Goal: Navigation & Orientation: Find specific page/section

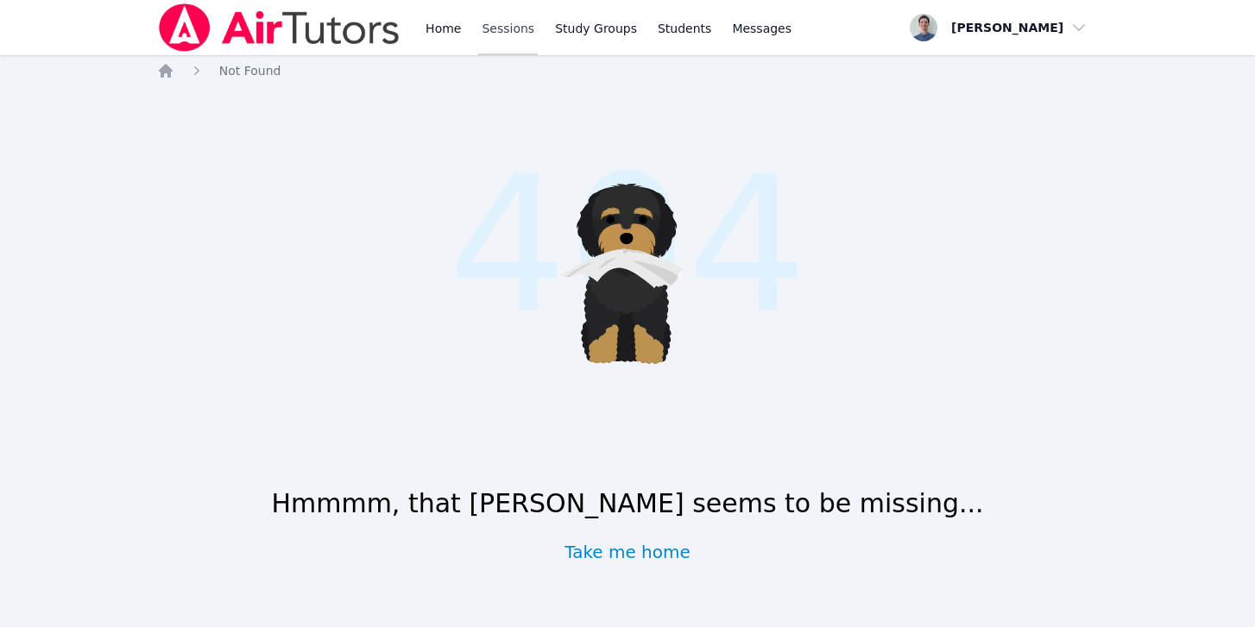
click at [501, 29] on link "Sessions" at bounding box center [508, 27] width 60 height 55
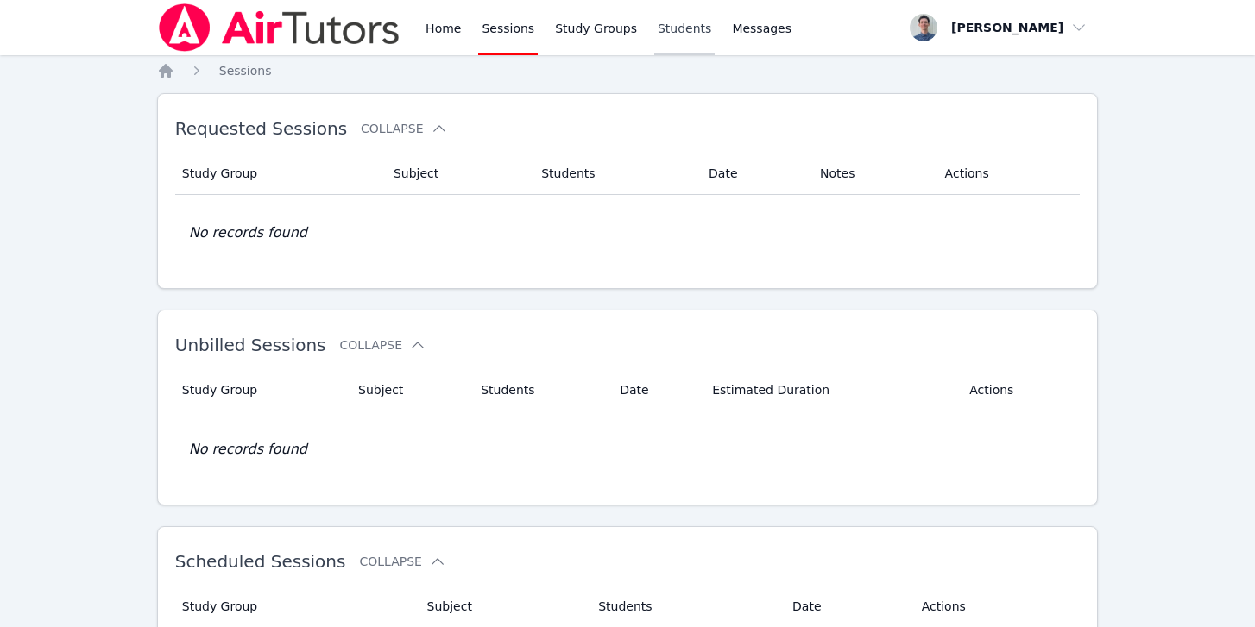
click at [671, 25] on link "Students" at bounding box center [684, 27] width 60 height 55
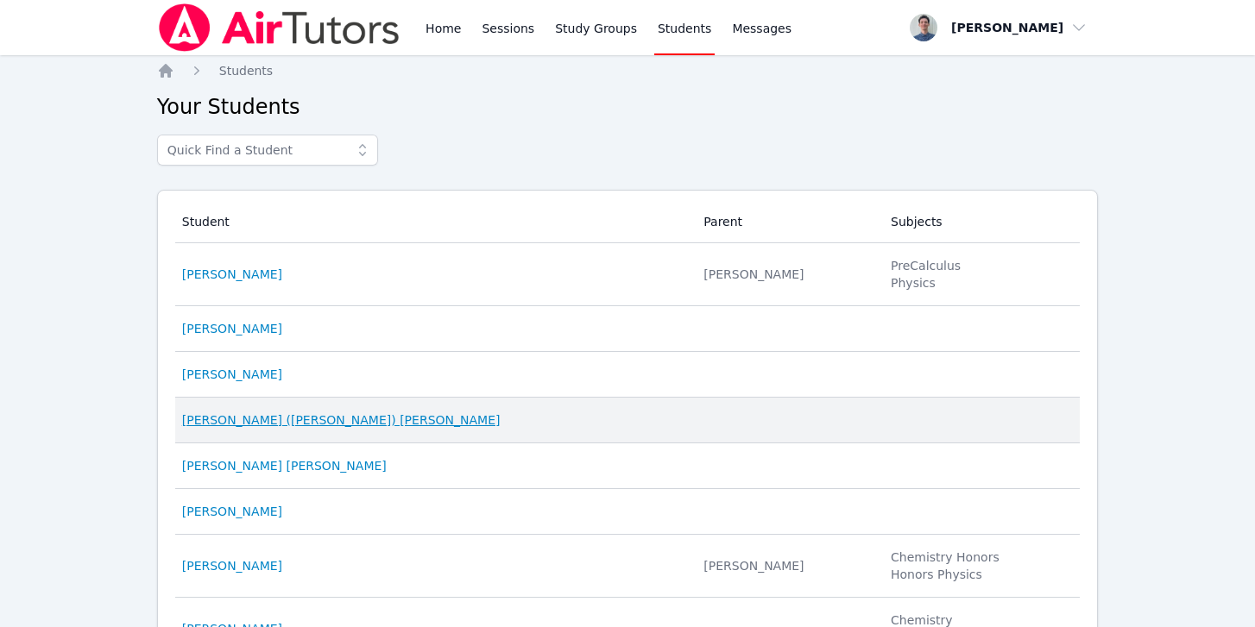
click at [247, 417] on link "Ricardo (Ricky) Muniz" at bounding box center [341, 420] width 318 height 17
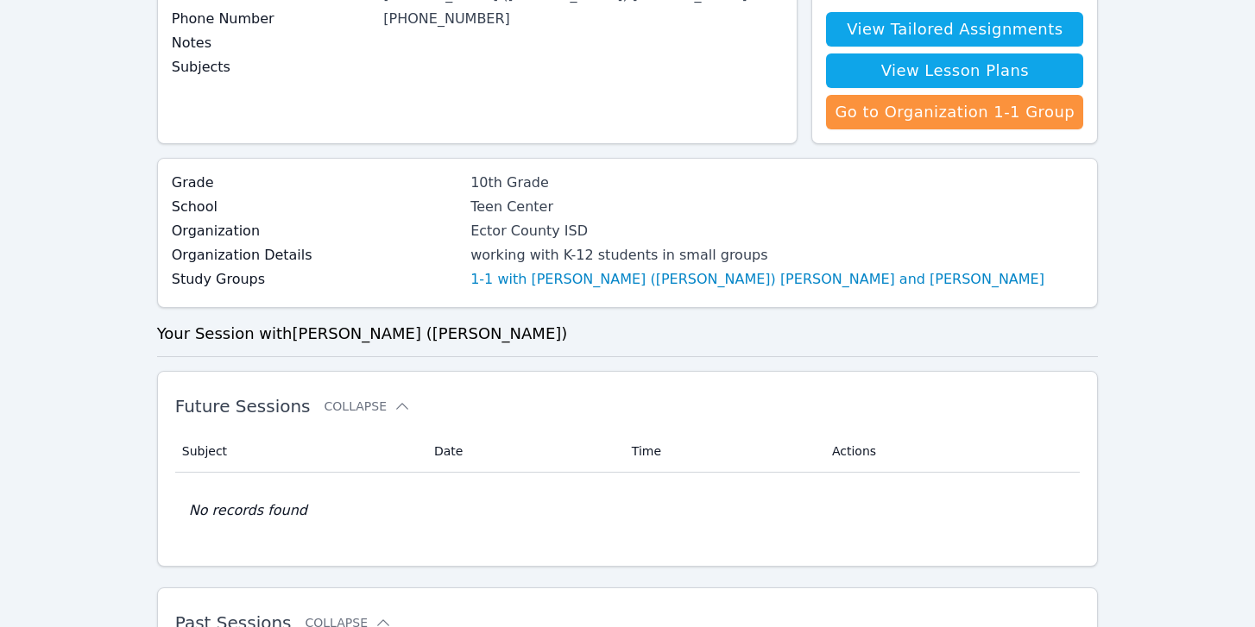
scroll to position [175, 0]
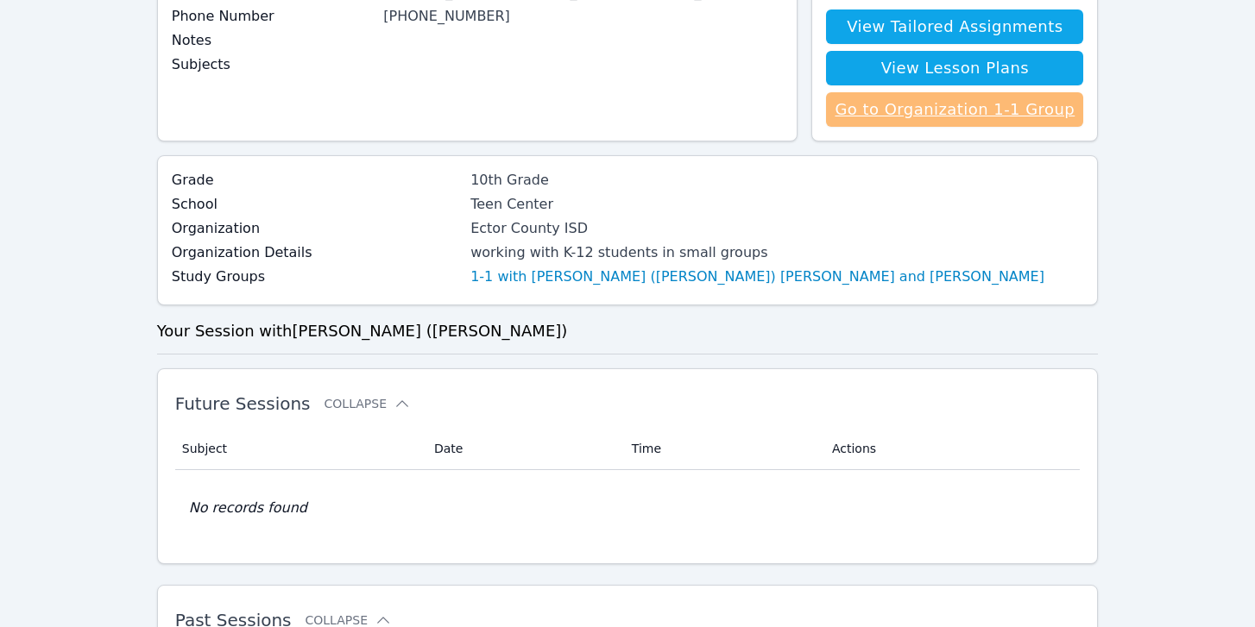
click at [891, 124] on link "Go to Organization 1-1 Group" at bounding box center [954, 109] width 257 height 35
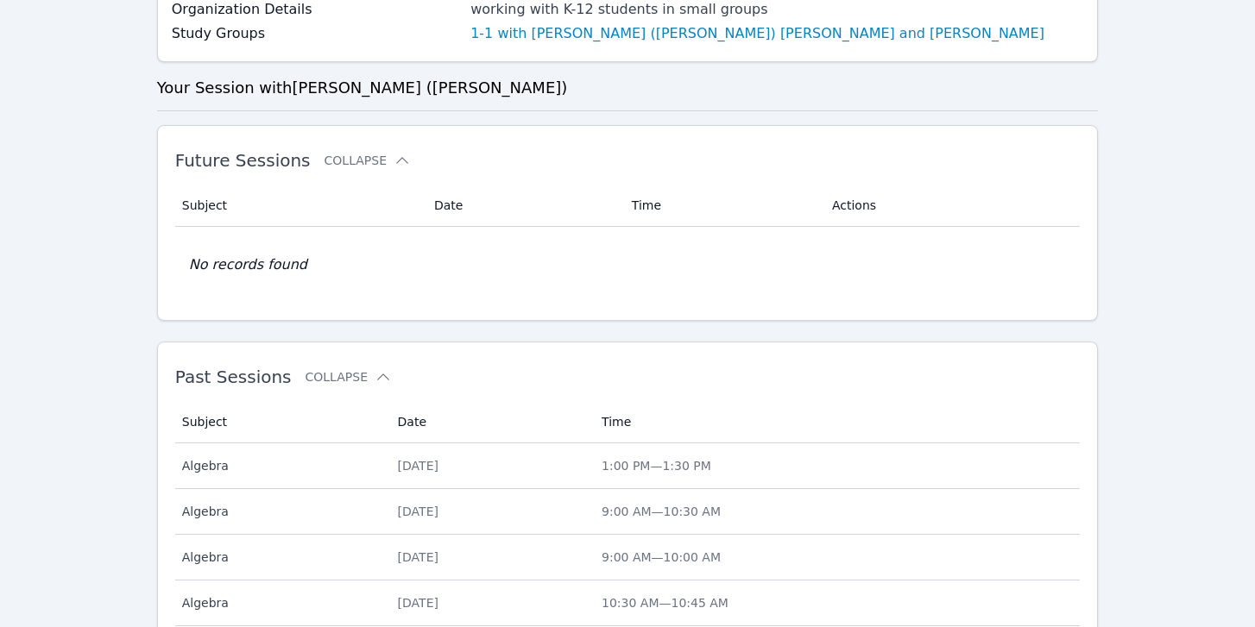
scroll to position [425, 0]
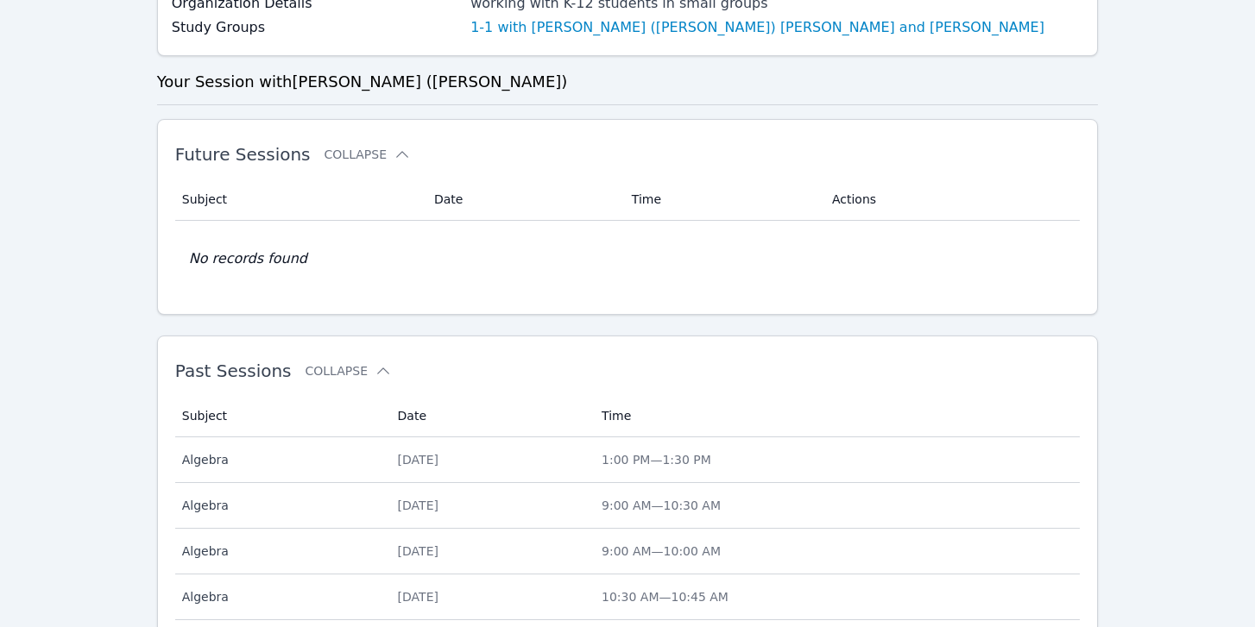
click at [496, 189] on th "Date" at bounding box center [523, 200] width 198 height 42
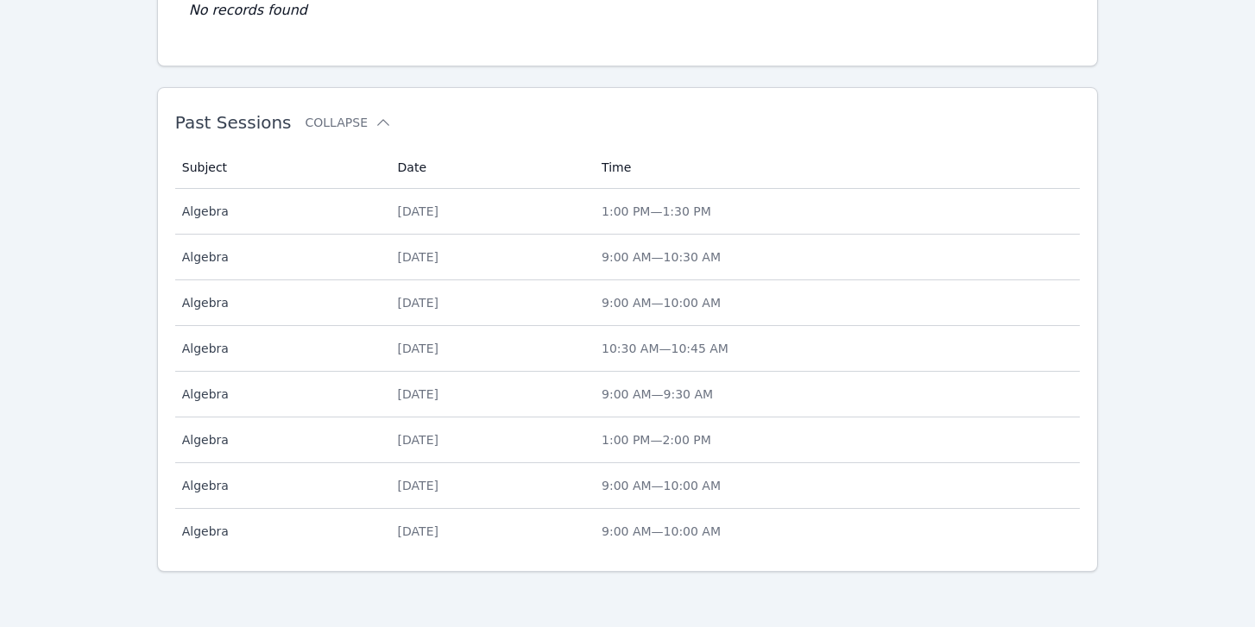
scroll to position [0, 0]
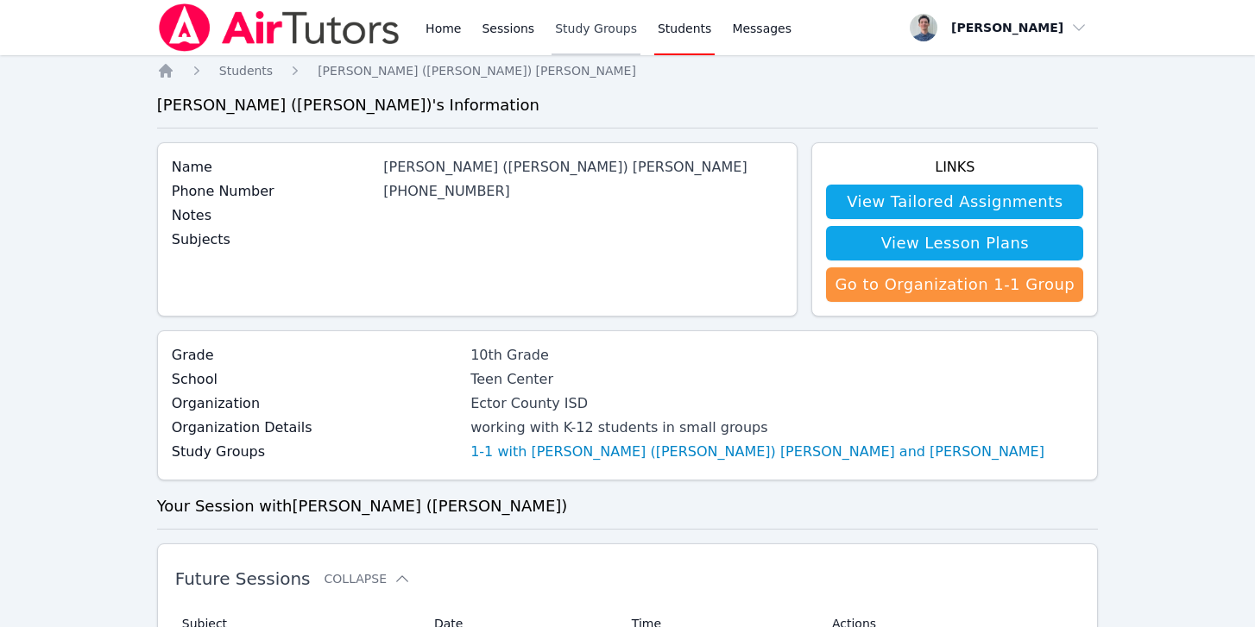
click at [593, 33] on link "Study Groups" at bounding box center [596, 27] width 89 height 55
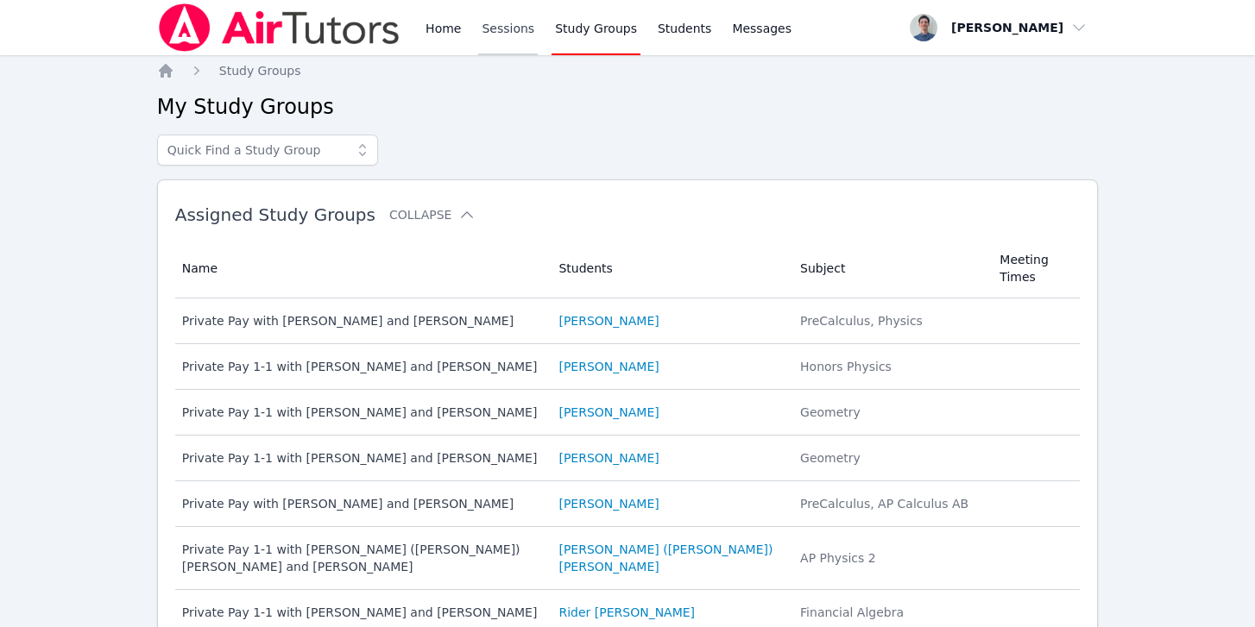
click at [515, 21] on link "Sessions" at bounding box center [508, 27] width 60 height 55
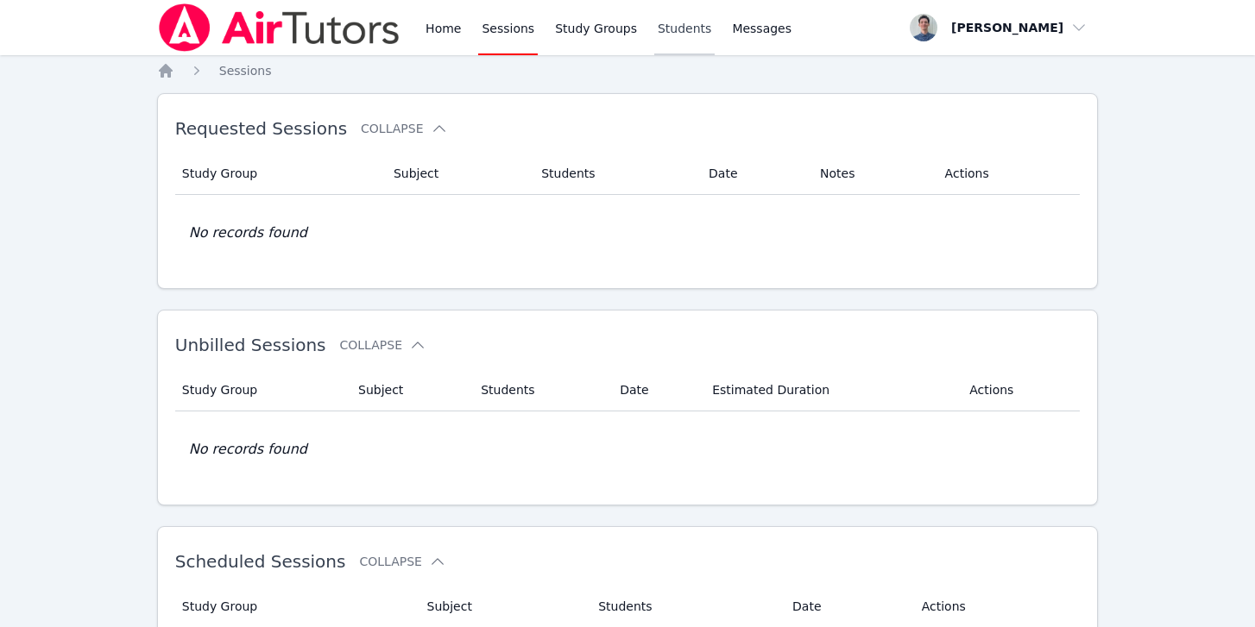
click at [669, 39] on link "Students" at bounding box center [684, 27] width 60 height 55
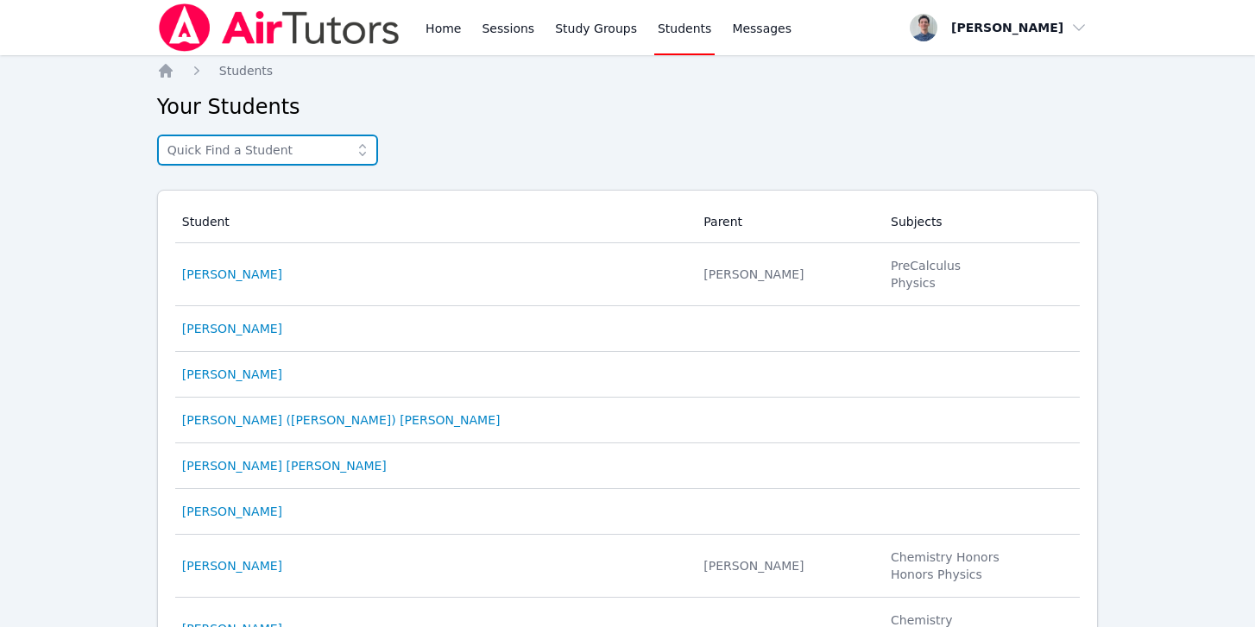
click at [274, 147] on input "text" at bounding box center [267, 150] width 221 height 31
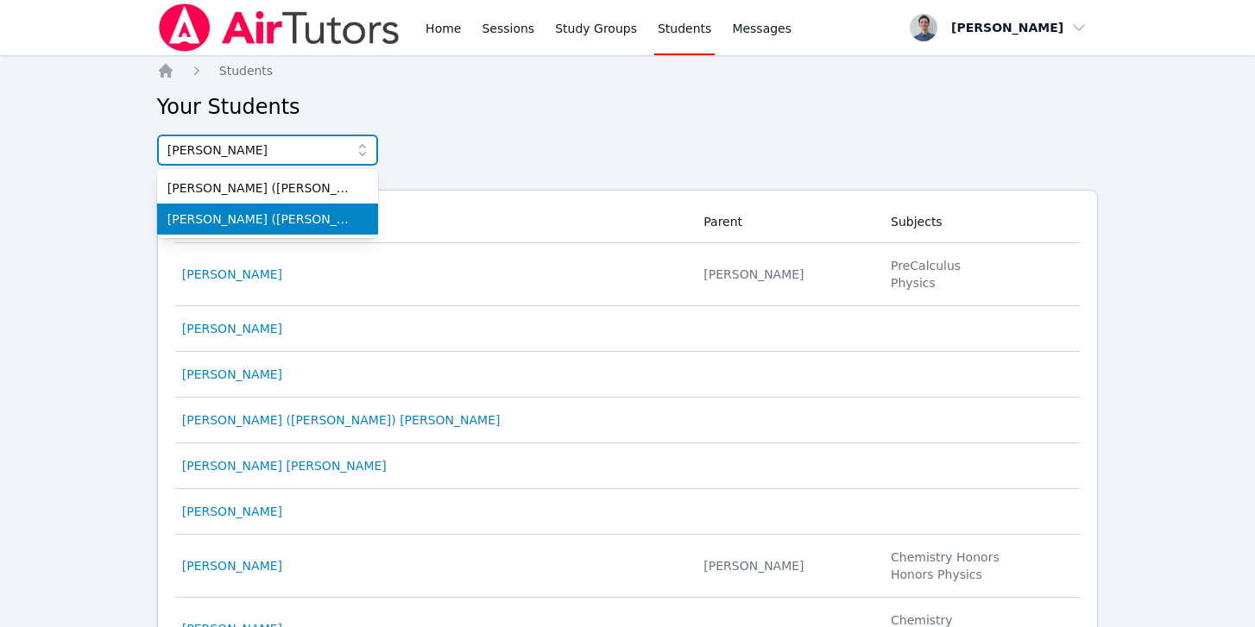
type input "ricky"
click at [237, 219] on span "Ricardo (Ricky) Muniz" at bounding box center [267, 219] width 200 height 17
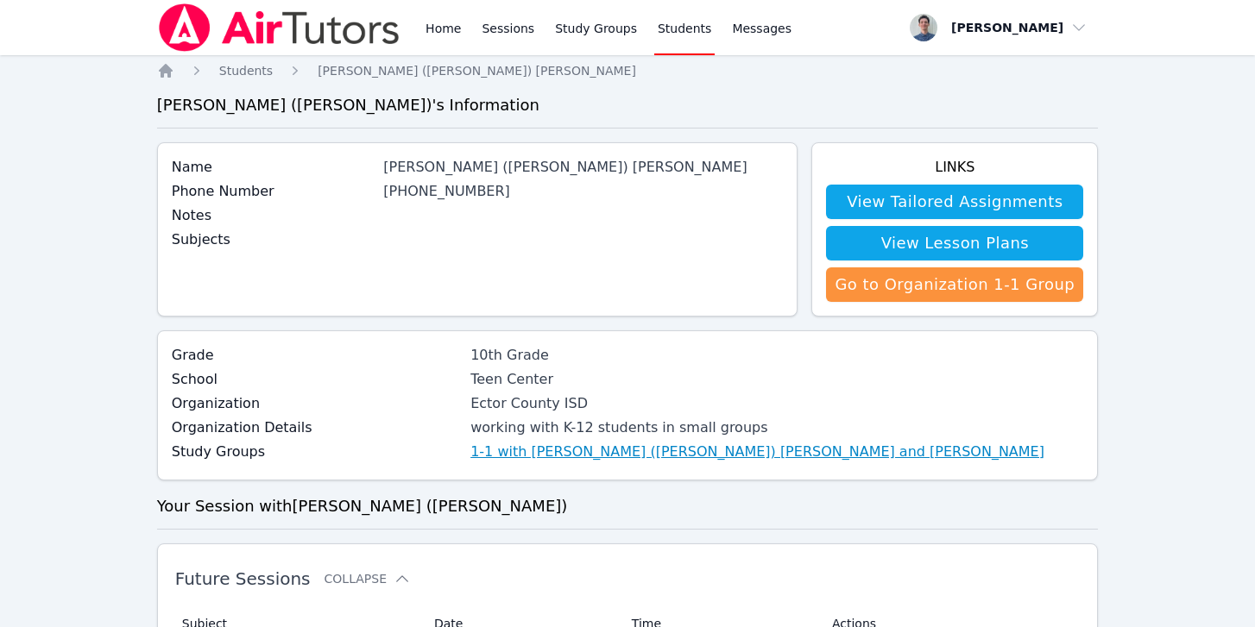
click at [481, 448] on link "1-1 with Ricardo (Ricky) Muniz and Michael O'Connor" at bounding box center [757, 452] width 574 height 21
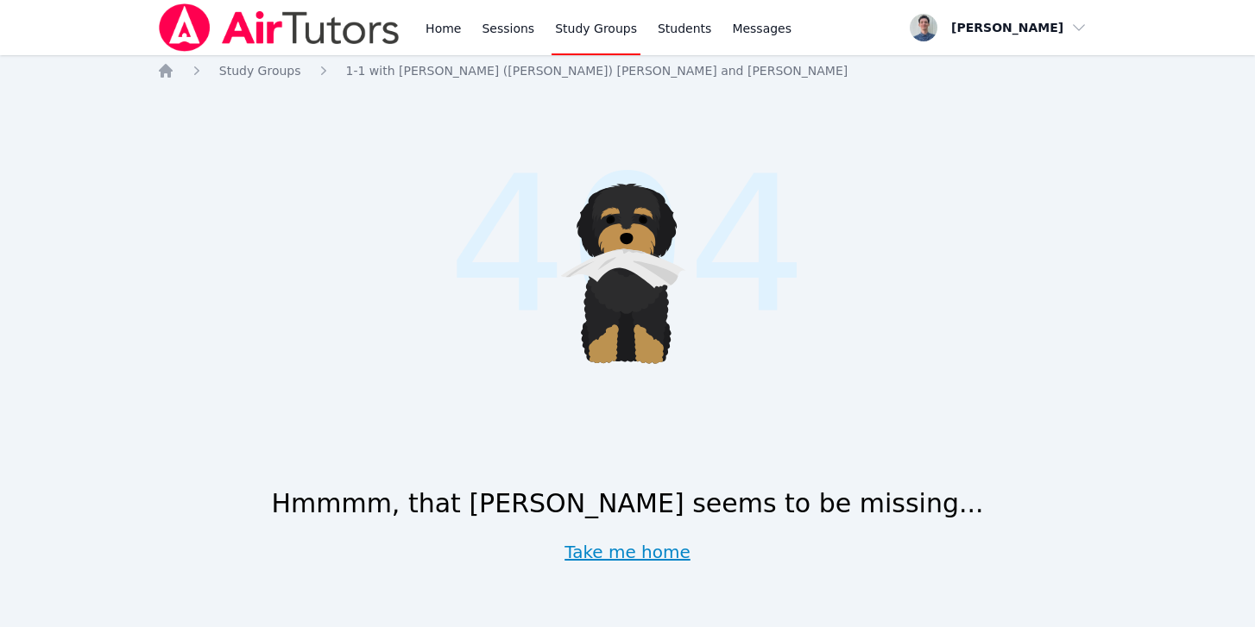
click at [588, 552] on link "Take me home" at bounding box center [627, 552] width 126 height 24
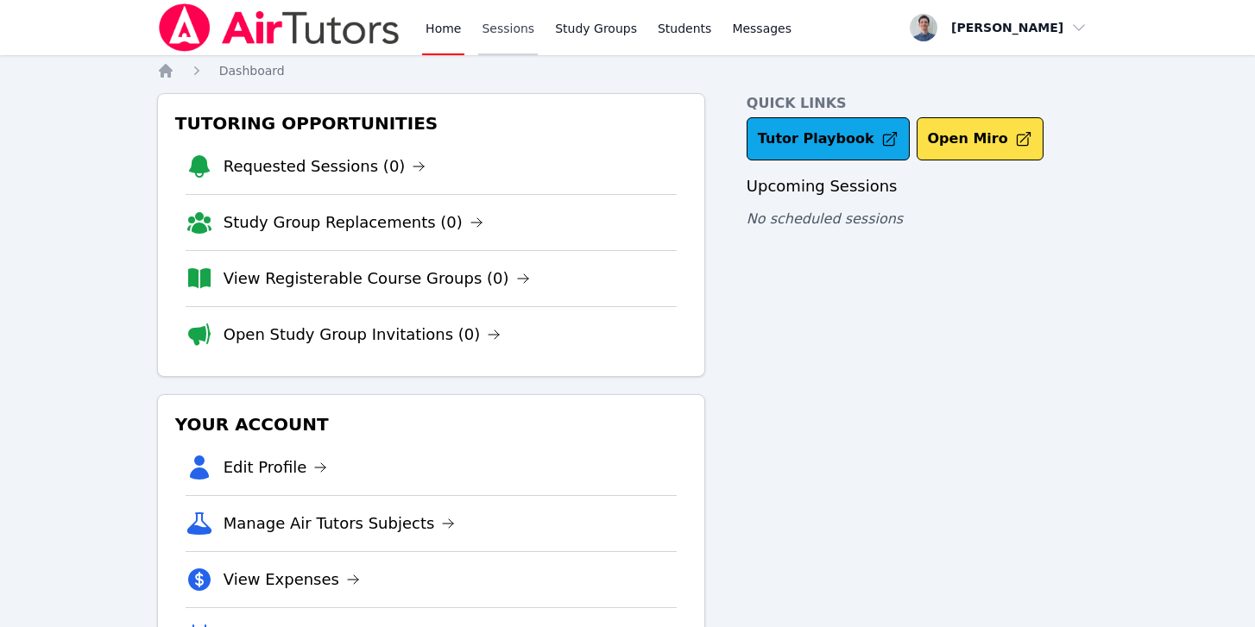
click at [506, 22] on link "Sessions" at bounding box center [508, 27] width 60 height 55
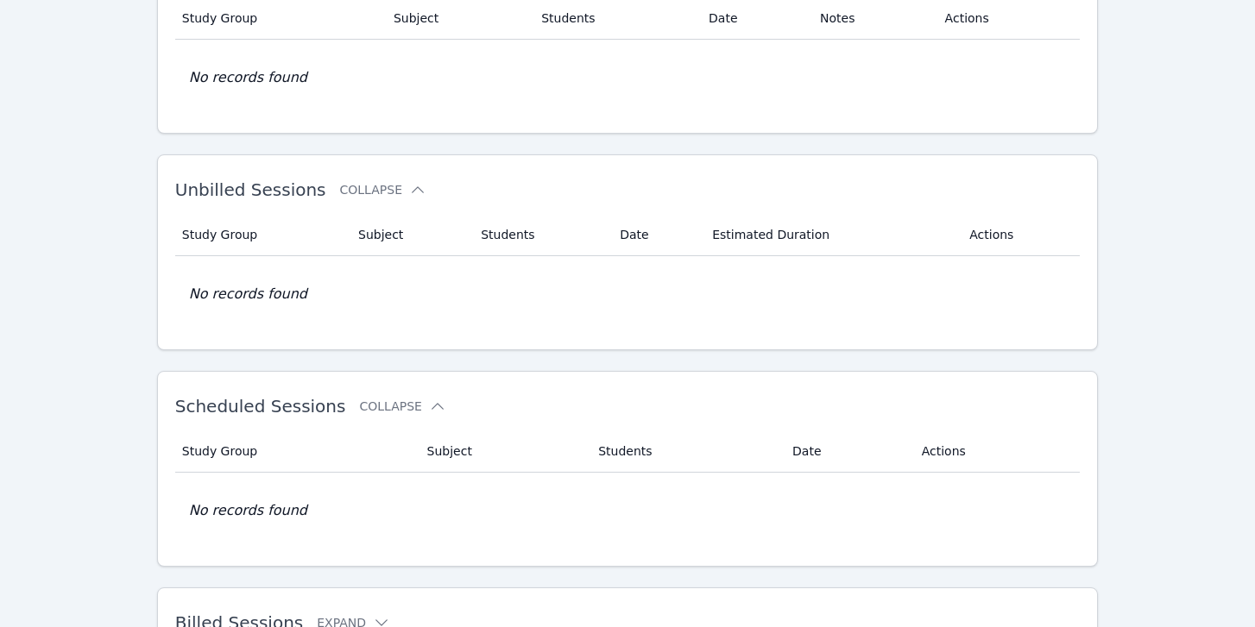
scroll to position [255, 0]
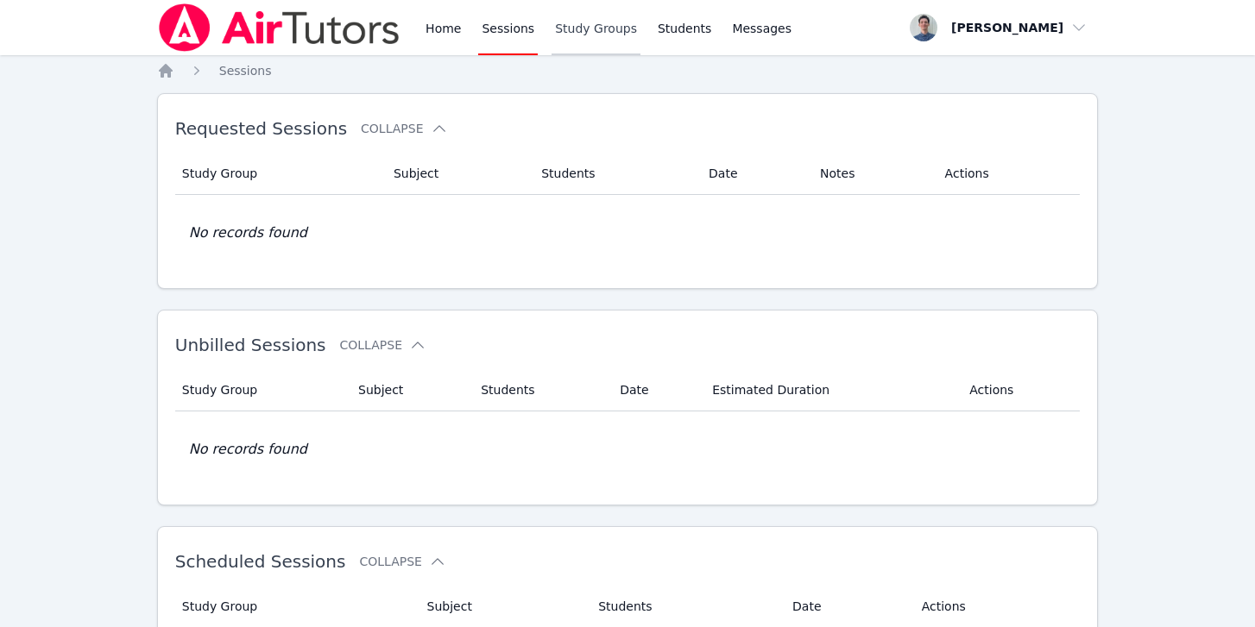
click at [588, 29] on link "Study Groups" at bounding box center [596, 27] width 89 height 55
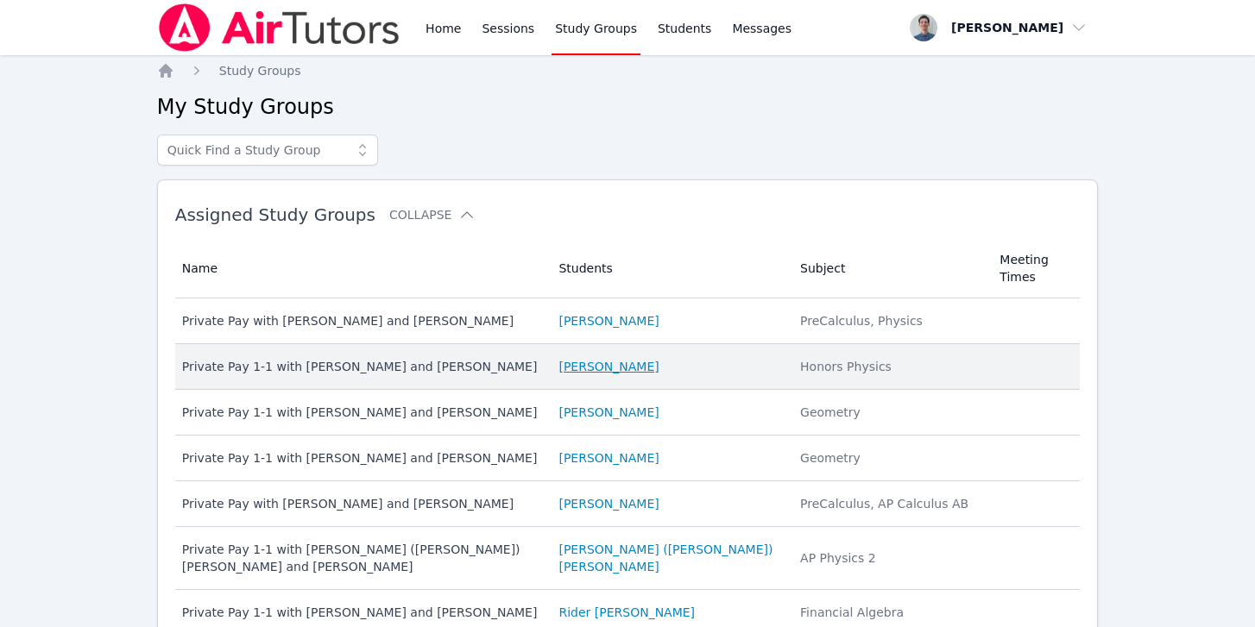
click at [593, 370] on link "Alexis Levine" at bounding box center [608, 366] width 100 height 17
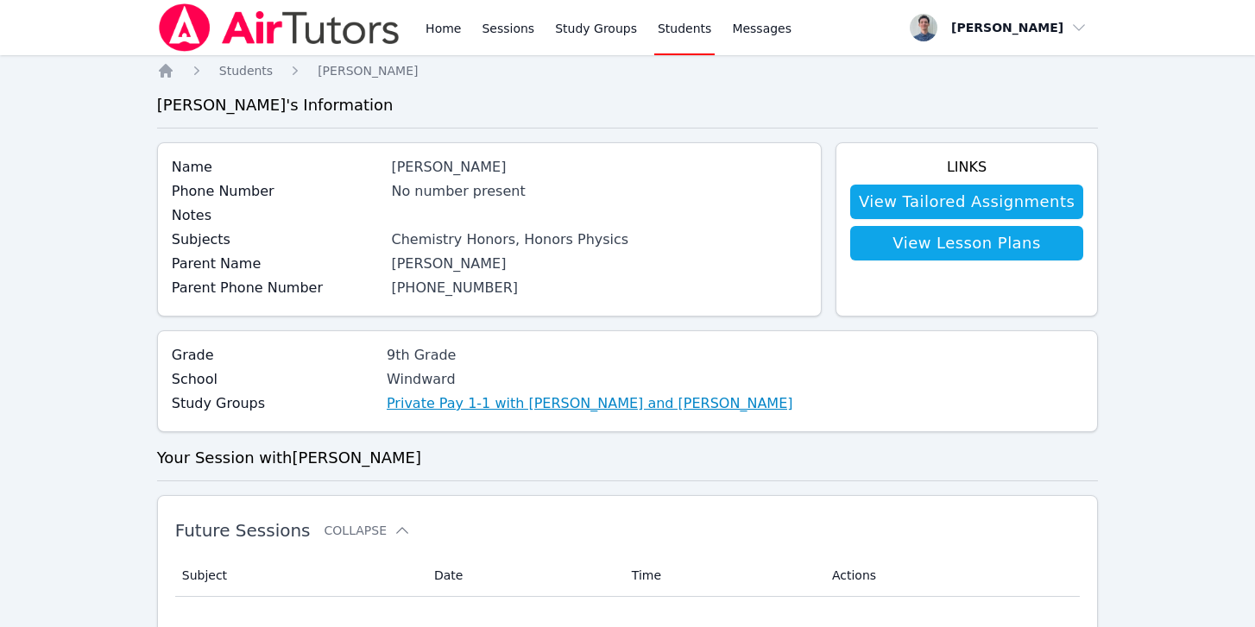
click at [496, 407] on link "Private Pay 1-1 with Alexis Levine and Michael O'Connor" at bounding box center [590, 404] width 407 height 21
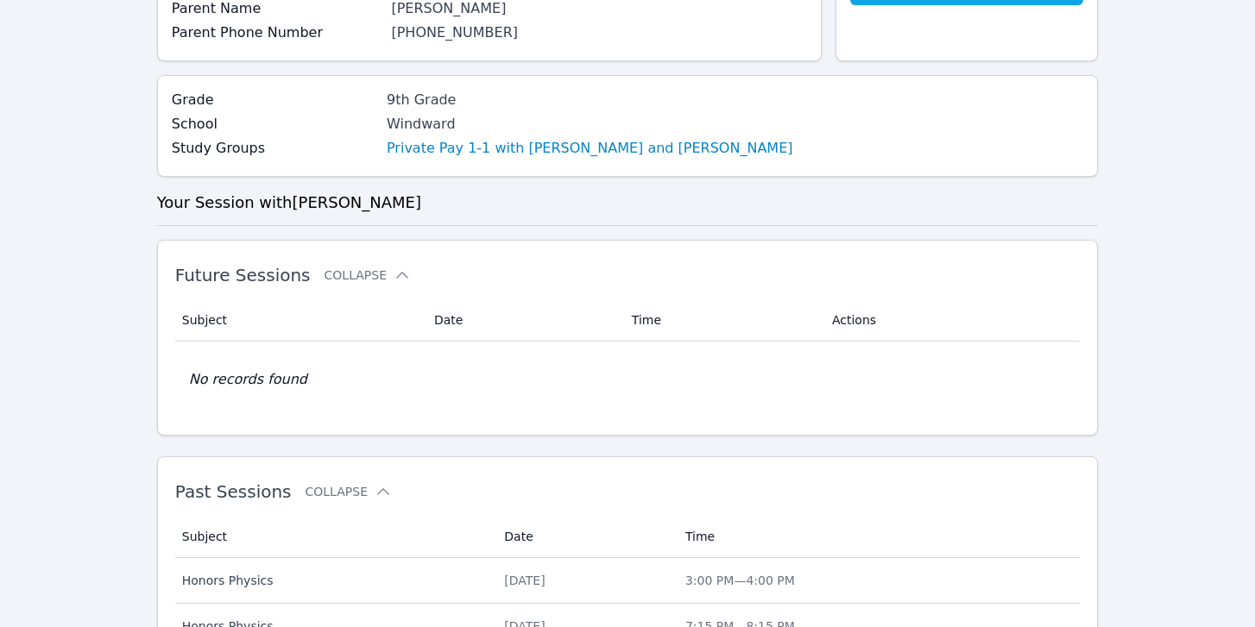
scroll to position [289, 0]
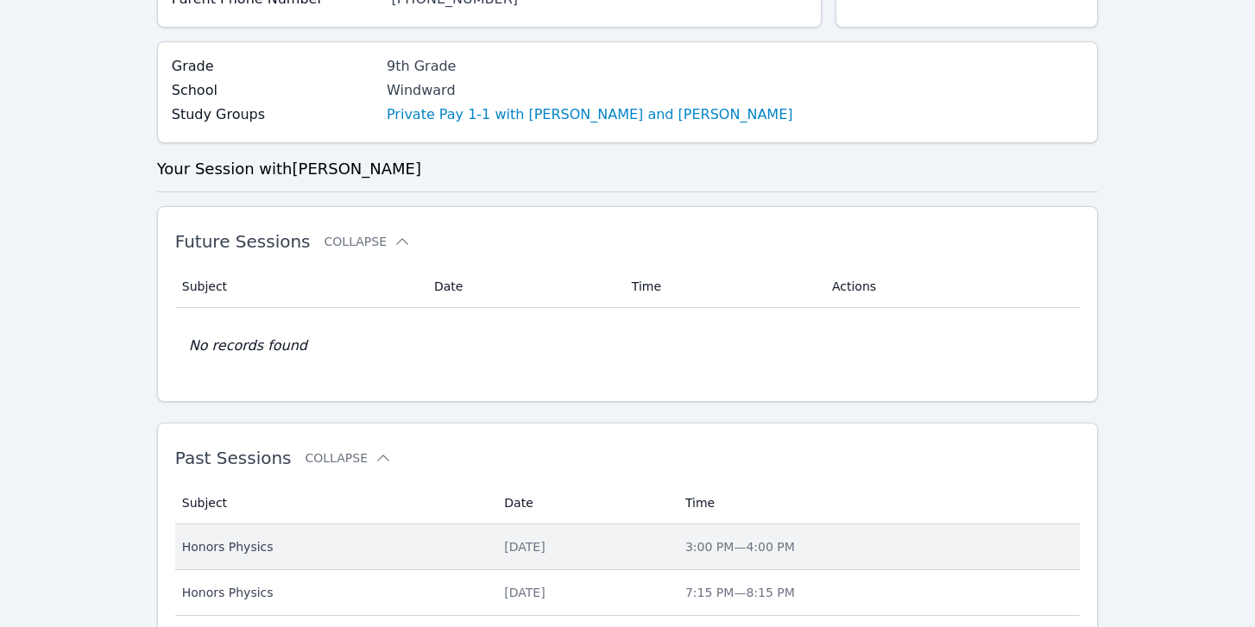
click at [253, 540] on span "Honors Physics" at bounding box center [333, 547] width 302 height 17
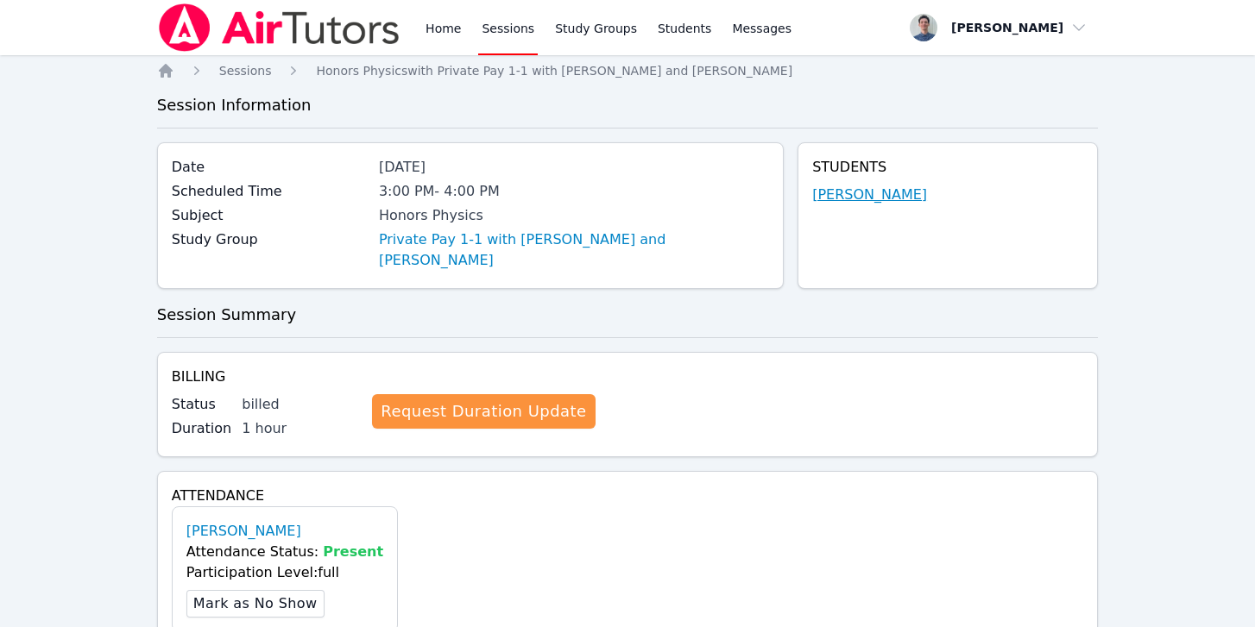
click at [867, 190] on link "Alexis Levine" at bounding box center [869, 195] width 115 height 21
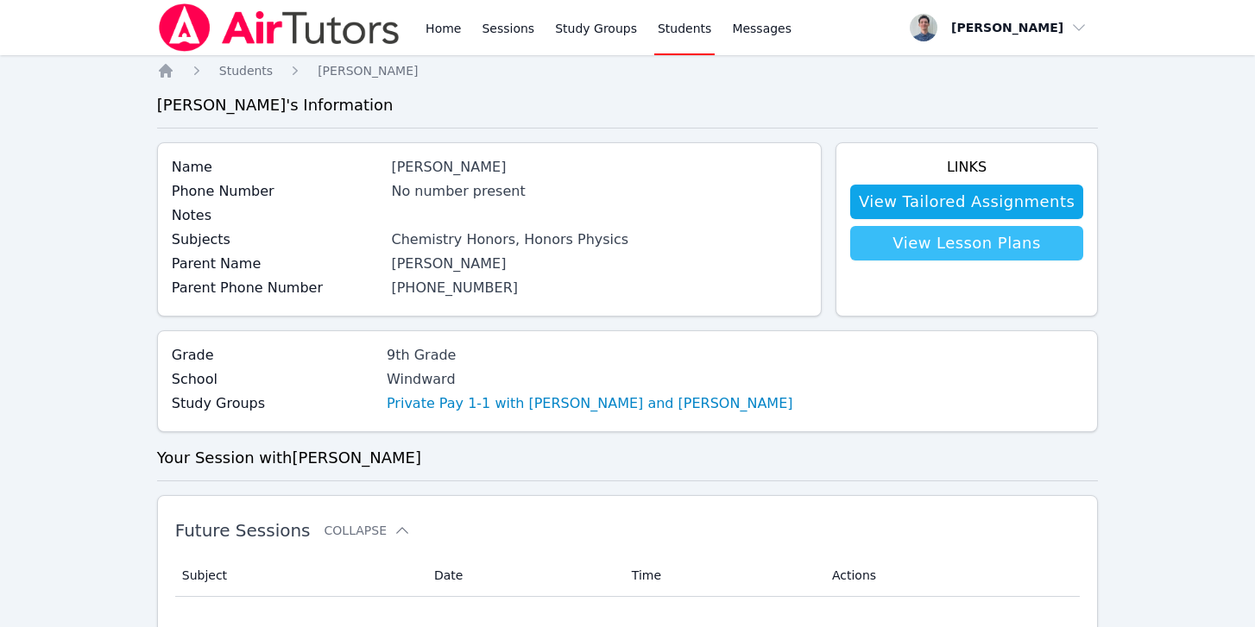
click at [880, 236] on link "View Lesson Plans" at bounding box center [966, 243] width 233 height 35
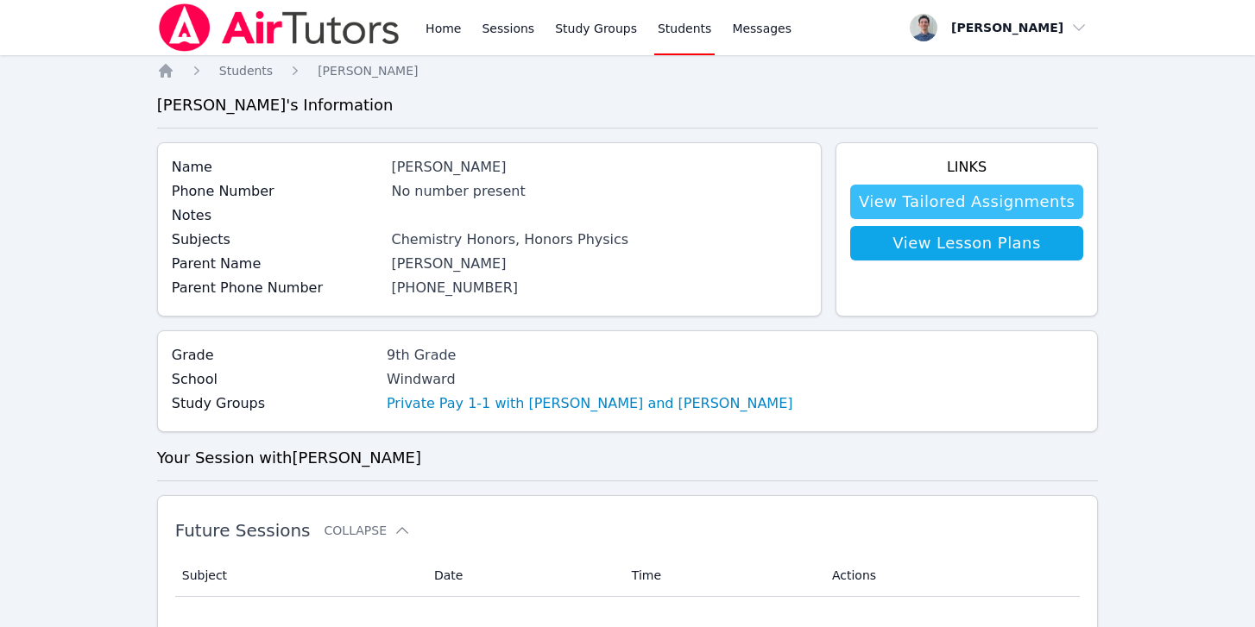
click at [880, 211] on link "View Tailored Assignments" at bounding box center [966, 202] width 233 height 35
click at [162, 69] on icon "Breadcrumb" at bounding box center [166, 71] width 14 height 14
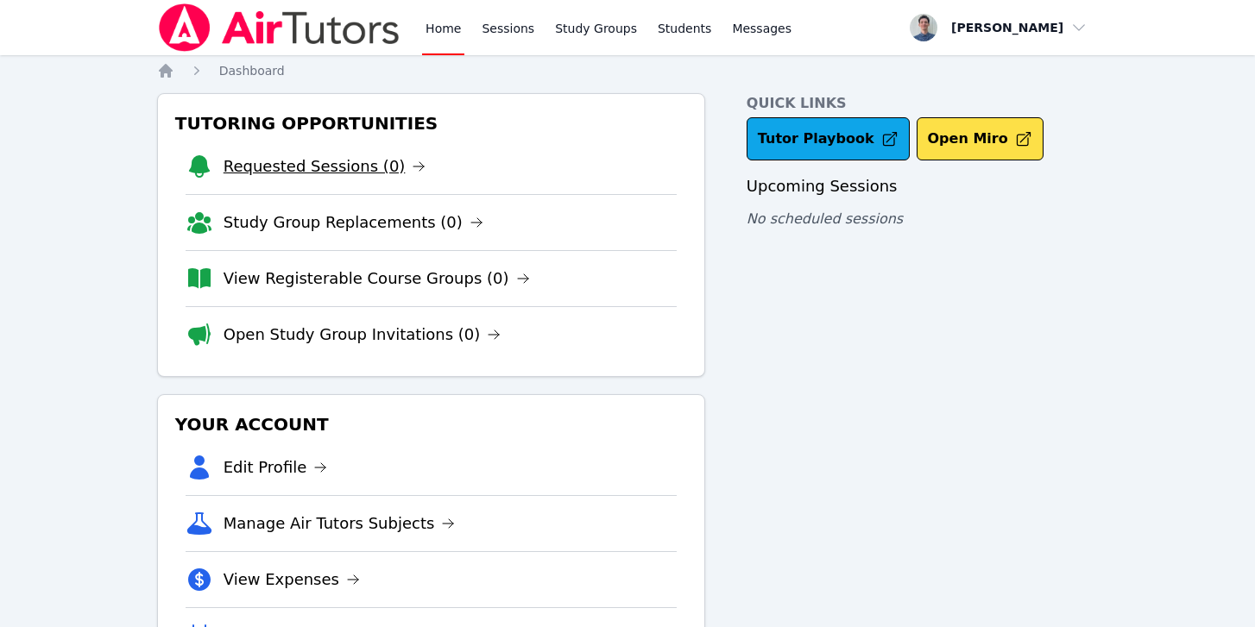
click at [328, 164] on link "Requested Sessions (0)" at bounding box center [325, 166] width 203 height 24
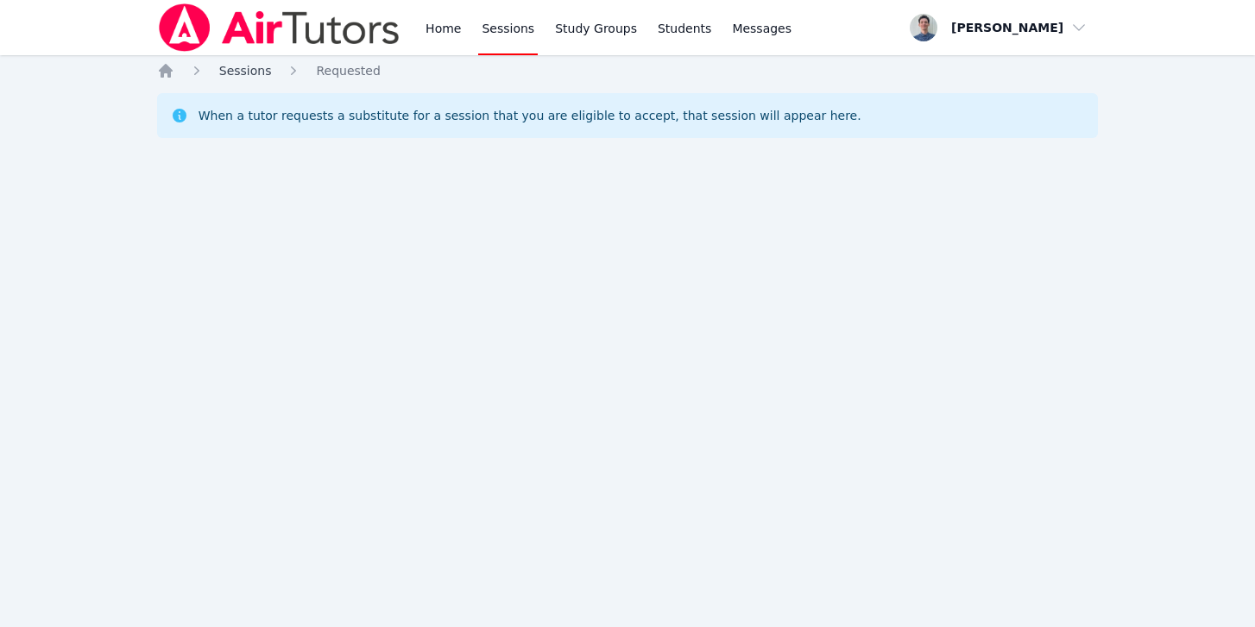
click at [236, 65] on span "Sessions" at bounding box center [245, 71] width 53 height 14
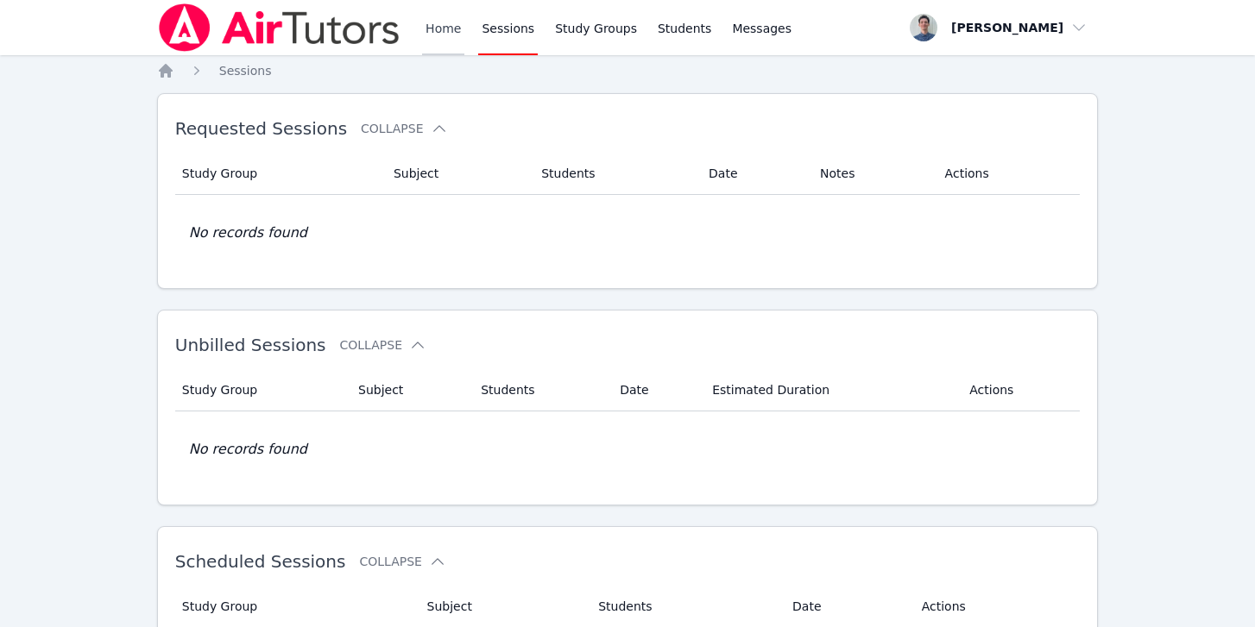
click at [436, 21] on link "Home" at bounding box center [443, 27] width 42 height 55
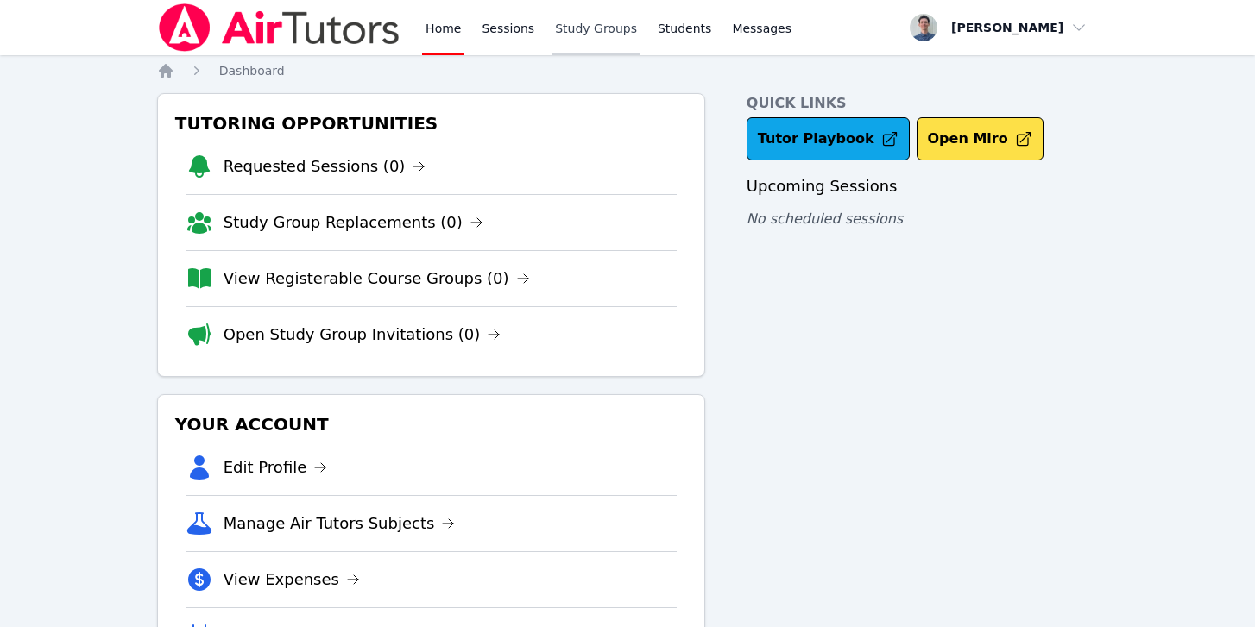
click at [578, 28] on link "Study Groups" at bounding box center [596, 27] width 89 height 55
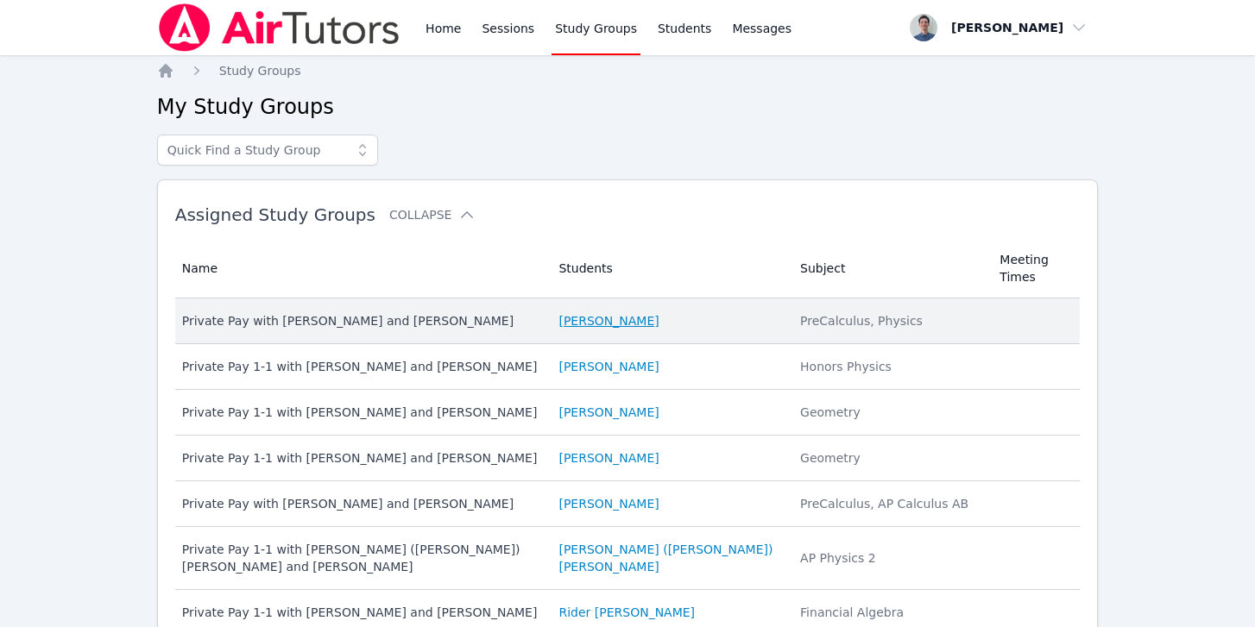
click at [592, 314] on link "Levi Williams" at bounding box center [608, 320] width 100 height 17
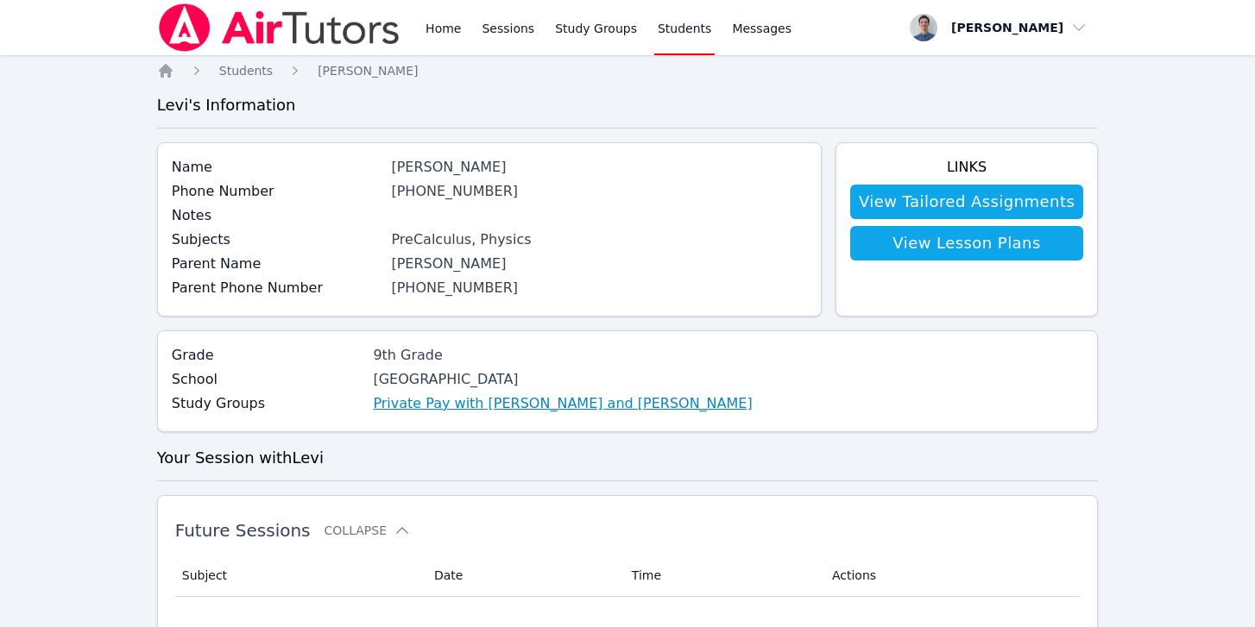
click at [399, 412] on link "Private Pay with Levi Williams and Michael O'Connor" at bounding box center [562, 404] width 379 height 21
click at [732, 29] on span "Messages" at bounding box center [762, 28] width 60 height 17
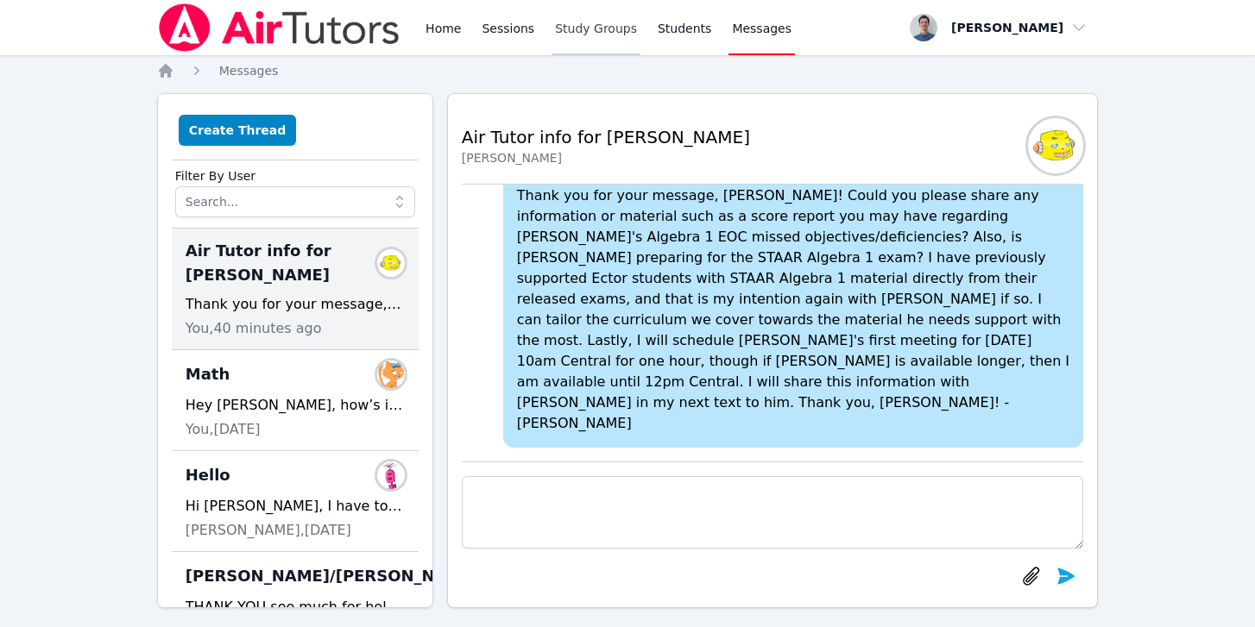
click at [577, 23] on link "Study Groups" at bounding box center [596, 27] width 89 height 55
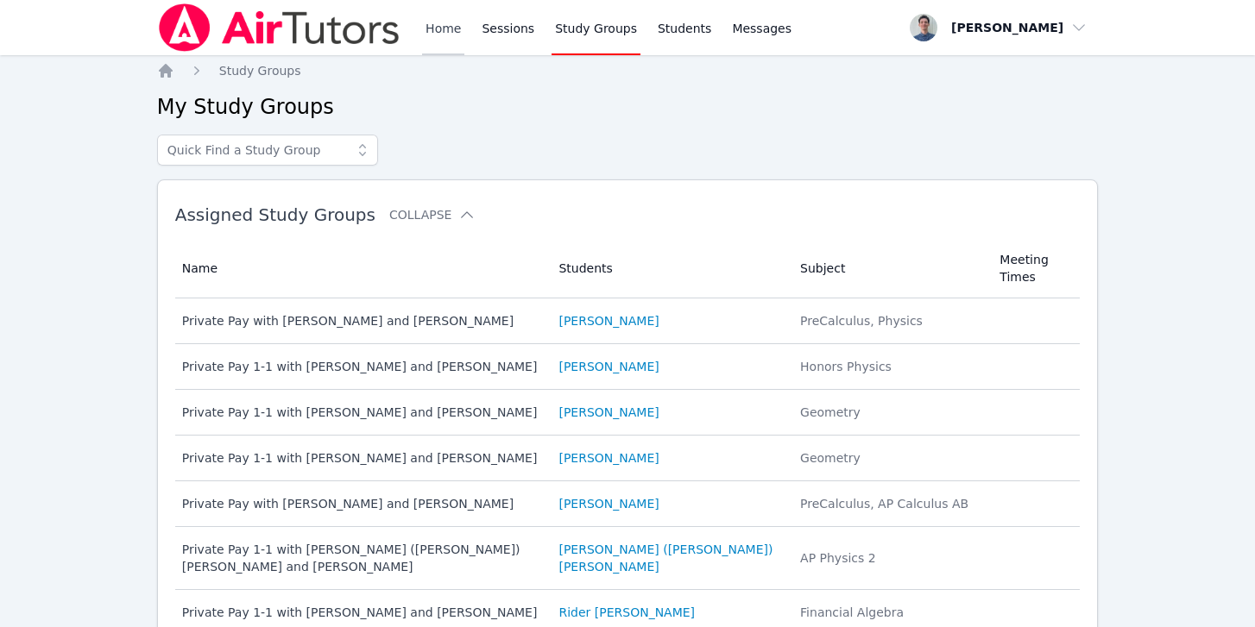
click at [437, 35] on link "Home" at bounding box center [443, 27] width 42 height 55
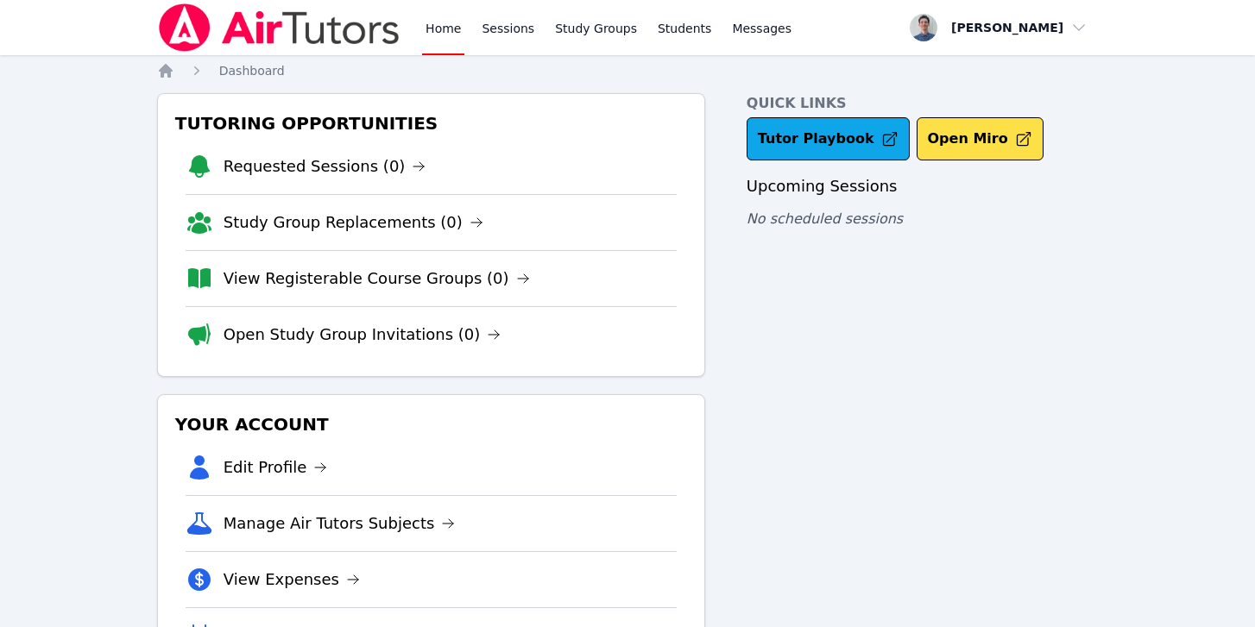
click at [219, 23] on img at bounding box center [279, 27] width 244 height 48
click at [481, 31] on link "Sessions" at bounding box center [508, 27] width 60 height 55
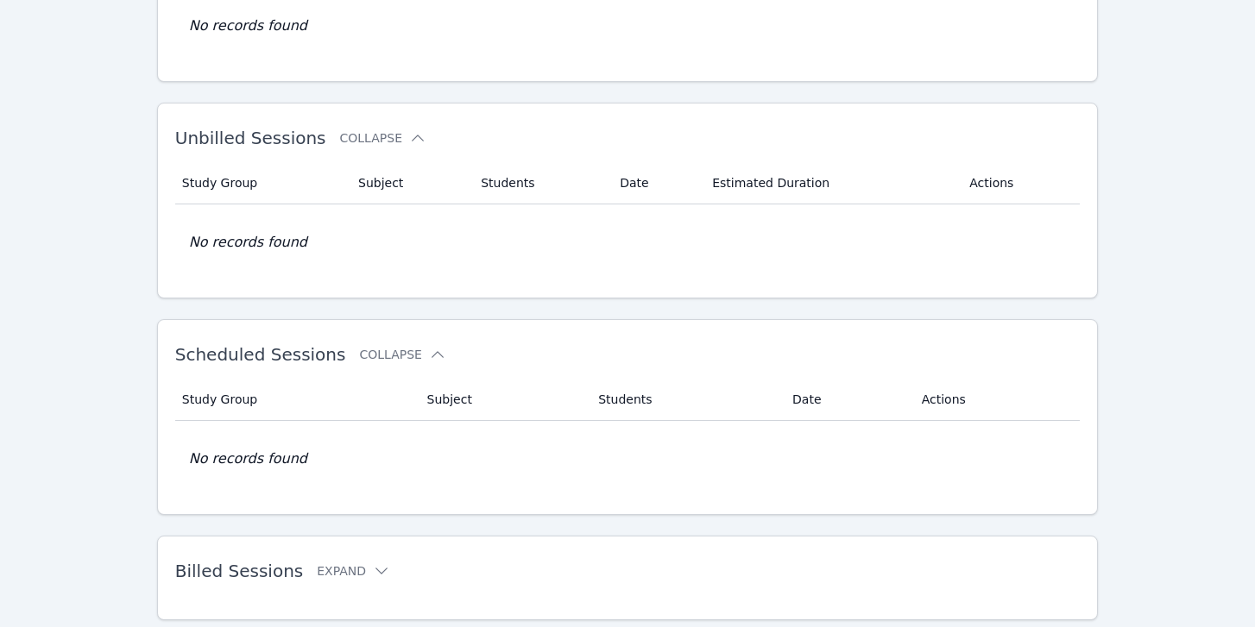
scroll to position [255, 0]
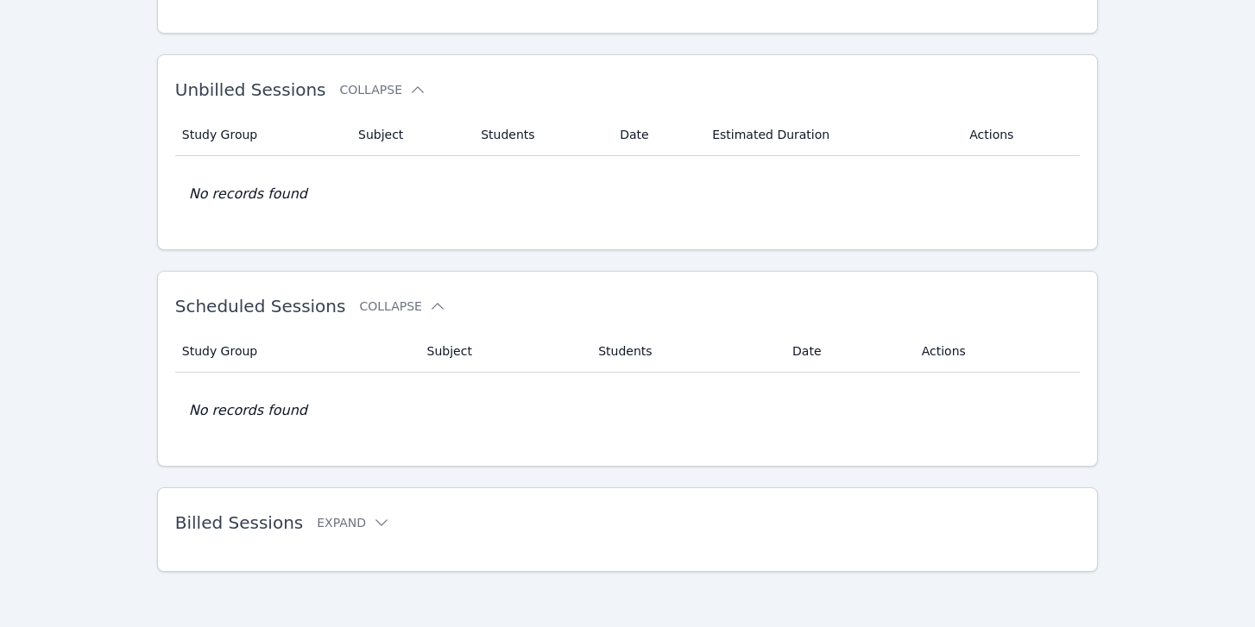
click at [229, 408] on td "No records found" at bounding box center [627, 411] width 905 height 76
click at [375, 523] on icon at bounding box center [381, 523] width 12 height 7
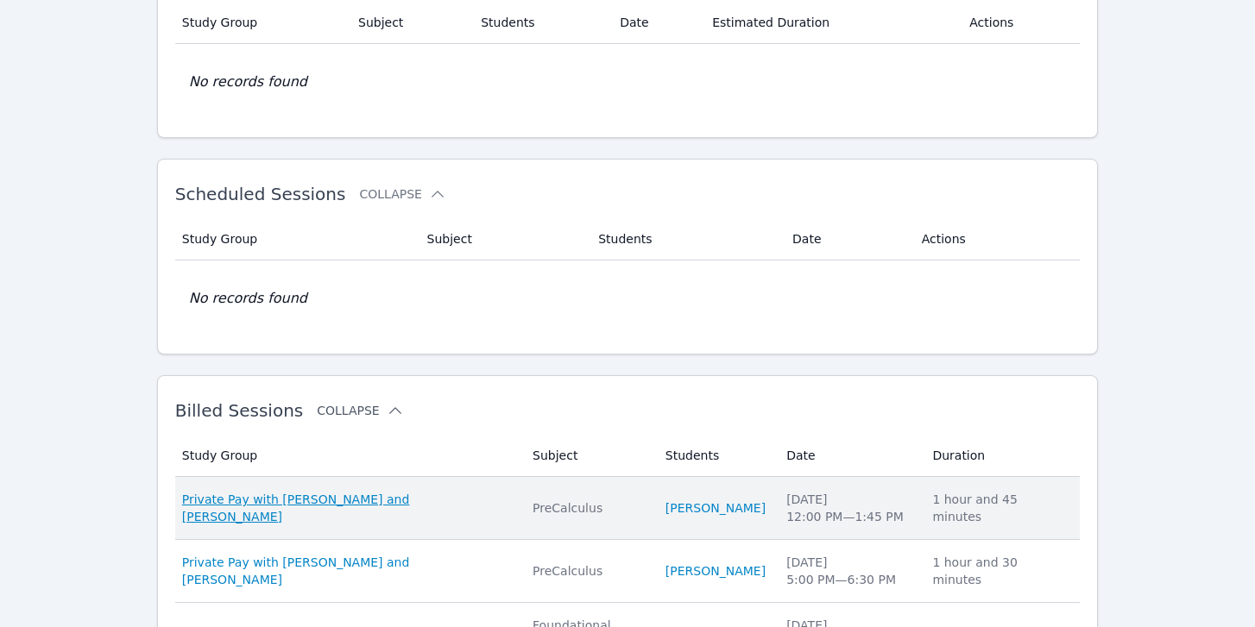
click at [397, 501] on span "Private Pay with Levi Williams and Michael O'Connor" at bounding box center [347, 508] width 330 height 35
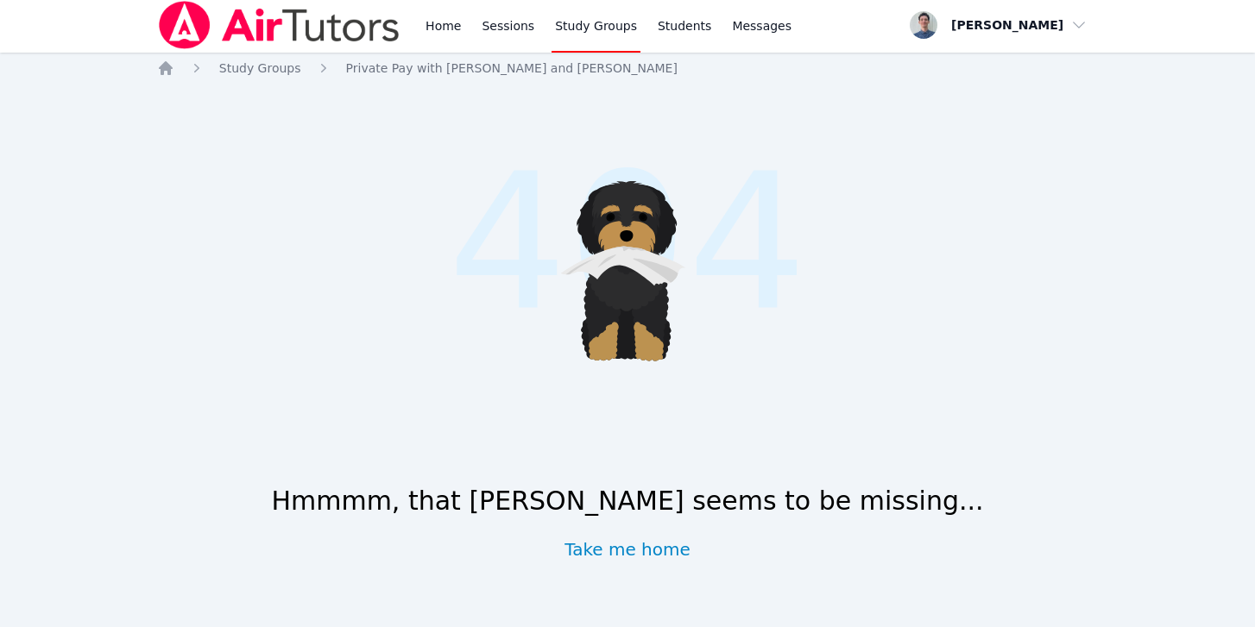
scroll to position [2, 0]
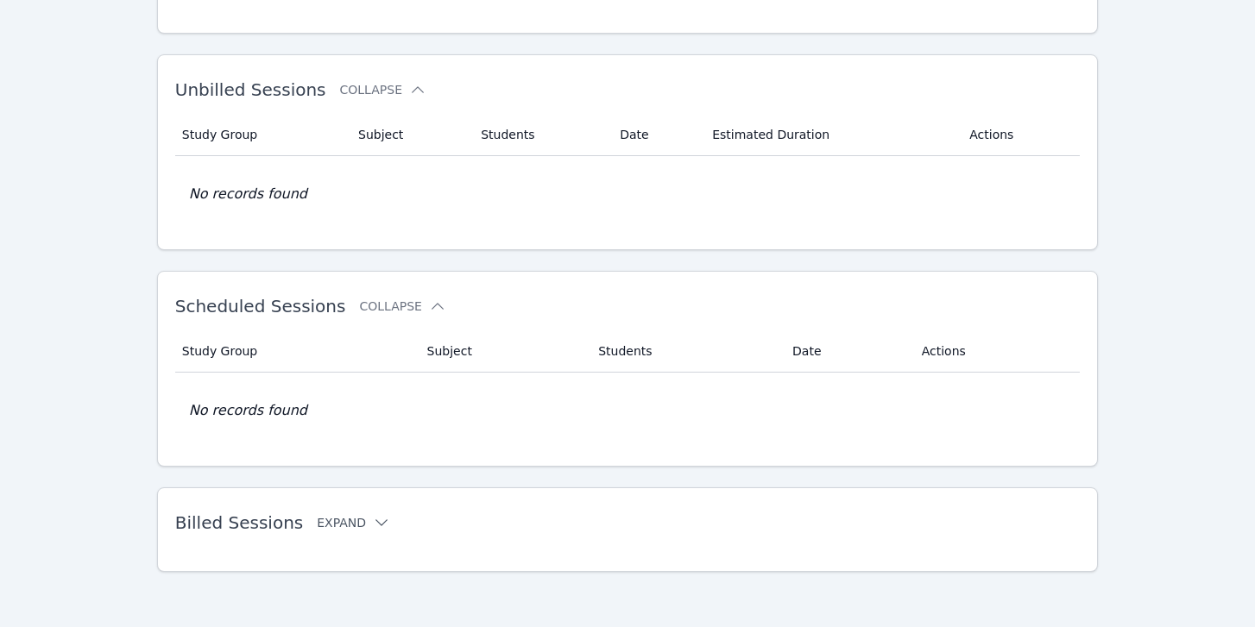
click at [350, 514] on button "Expand" at bounding box center [353, 522] width 73 height 17
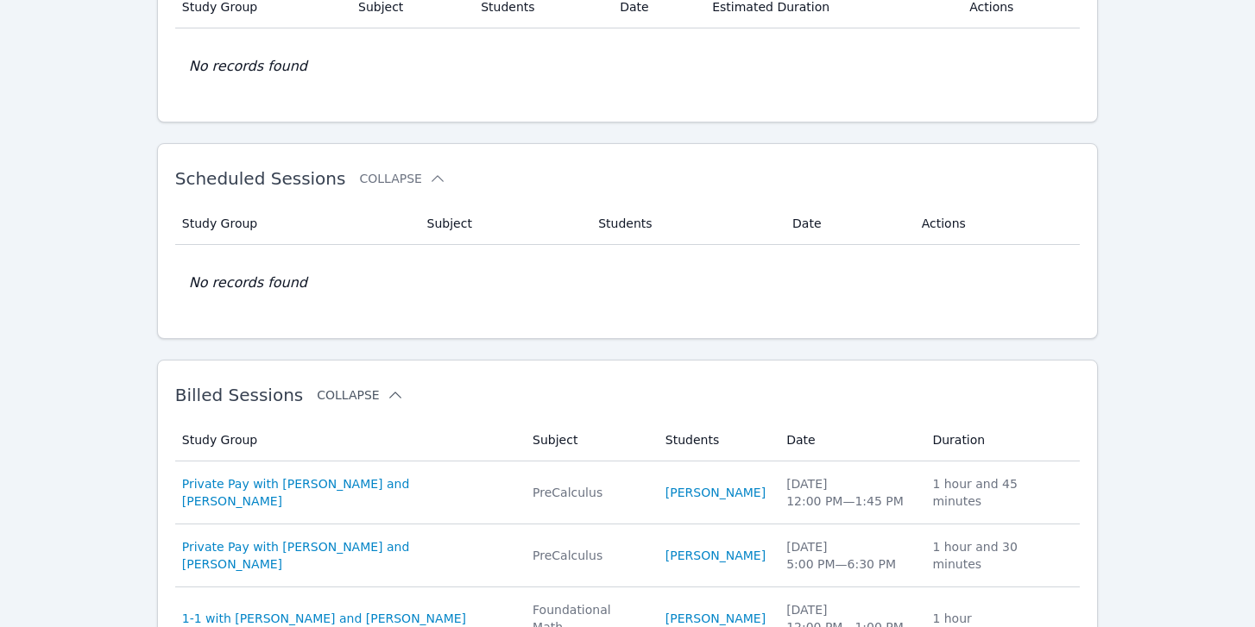
scroll to position [400, 0]
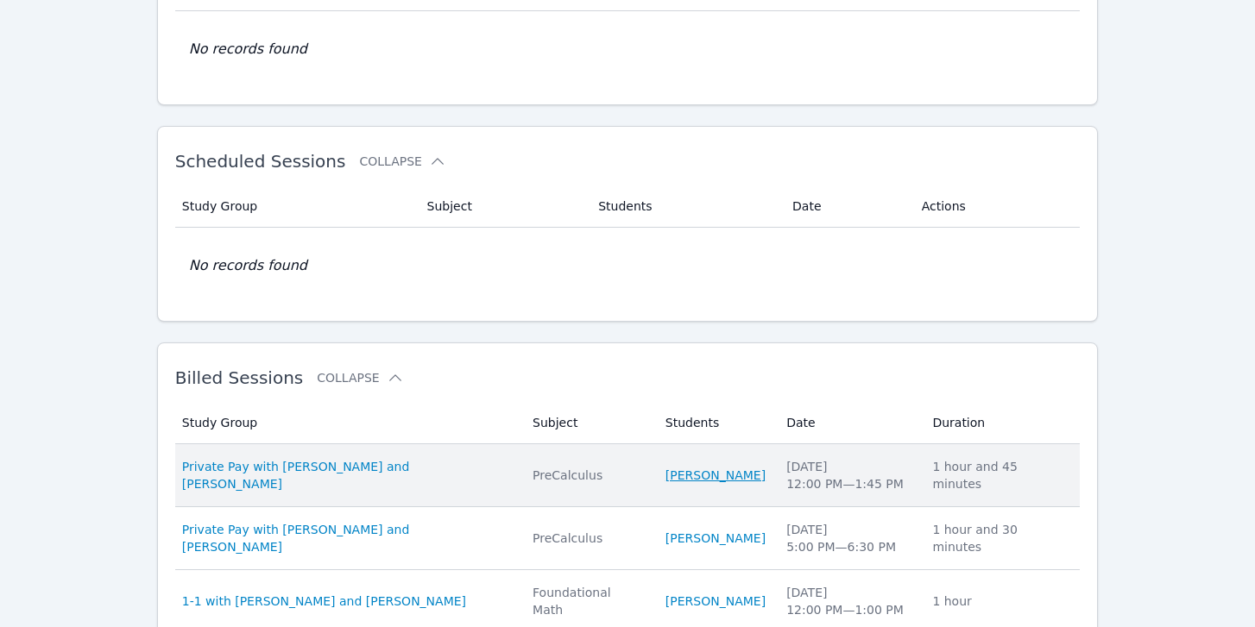
click at [689, 476] on link "Levi Williams" at bounding box center [715, 475] width 100 height 17
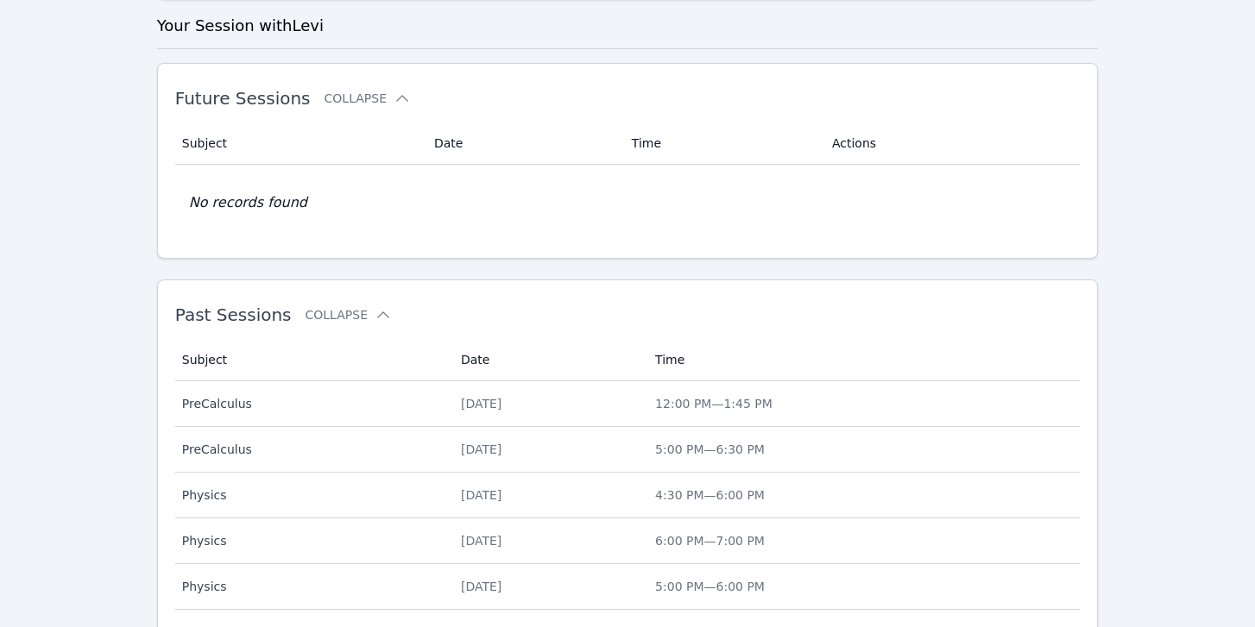
scroll to position [444, 0]
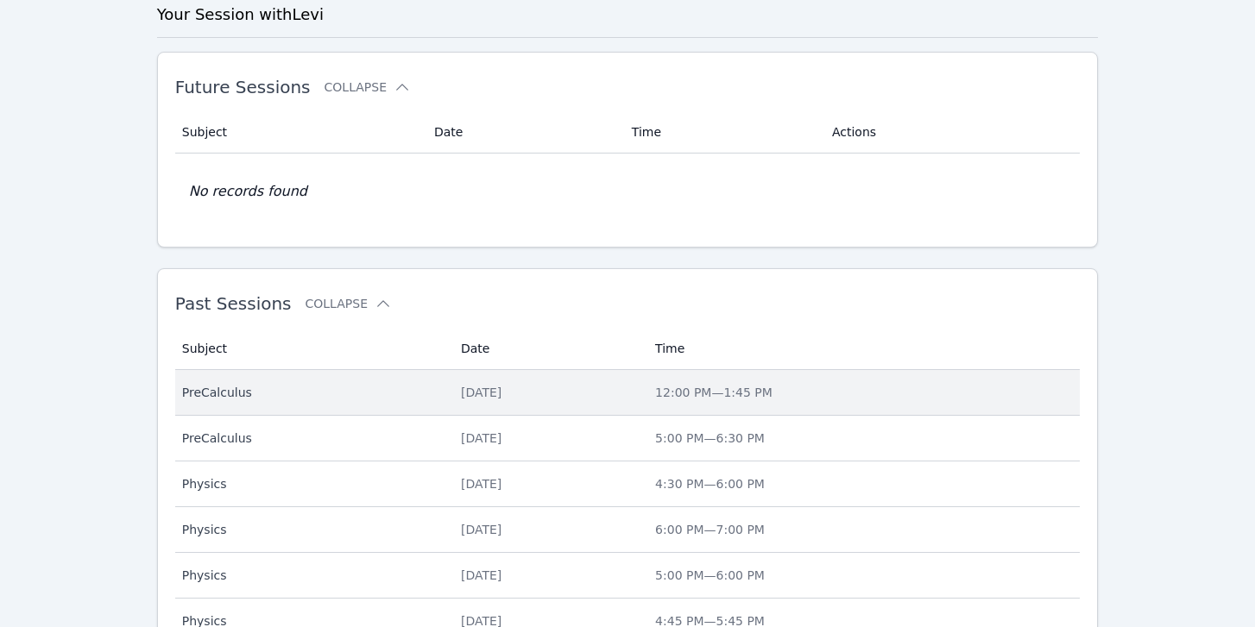
click at [219, 394] on span "PreCalculus" at bounding box center [311, 392] width 258 height 17
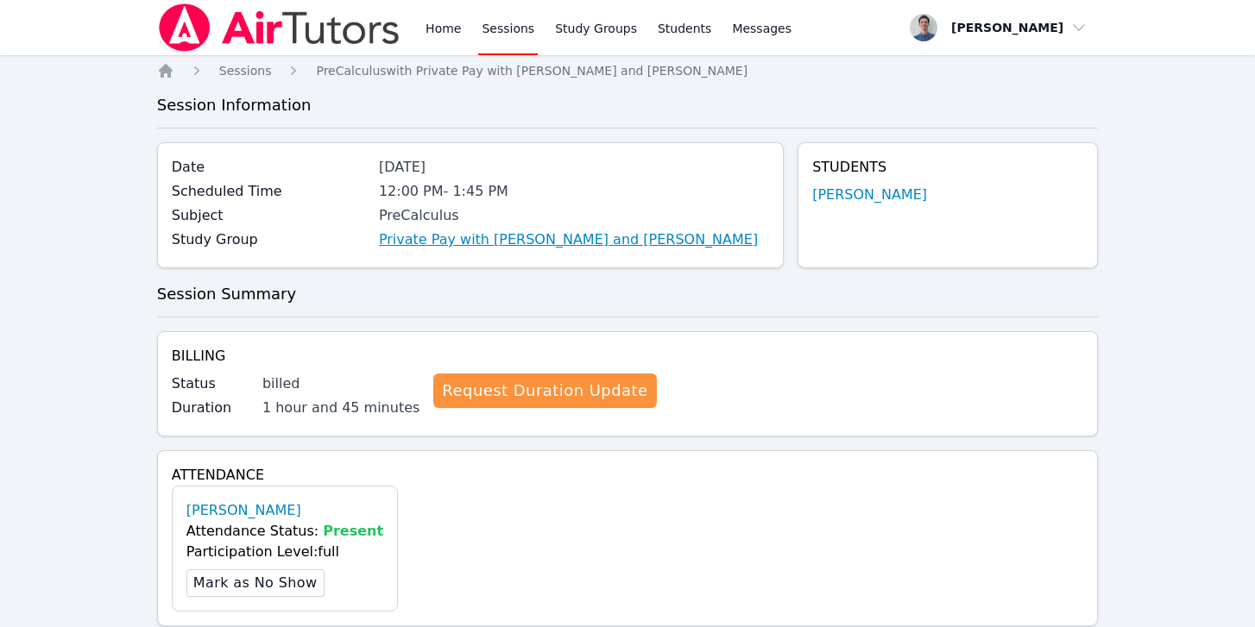
click at [450, 239] on link "Private Pay with Levi Williams and Michael O'Connor" at bounding box center [568, 240] width 379 height 21
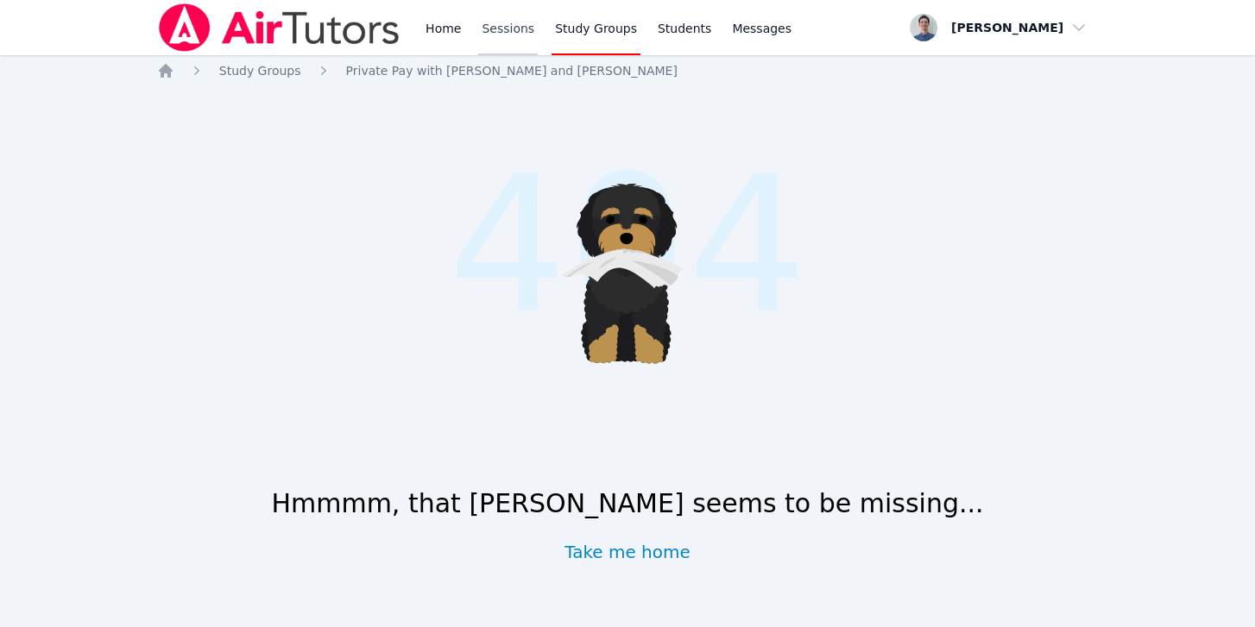
click at [488, 43] on link "Sessions" at bounding box center [508, 27] width 60 height 55
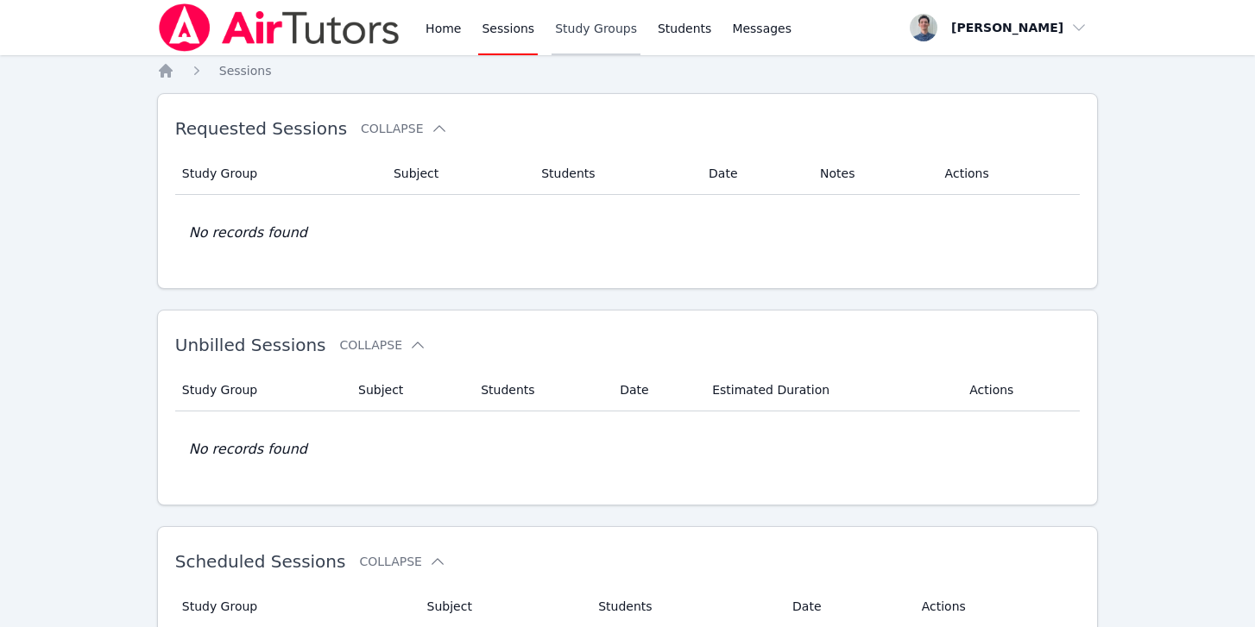
click at [590, 44] on link "Study Groups" at bounding box center [596, 27] width 89 height 55
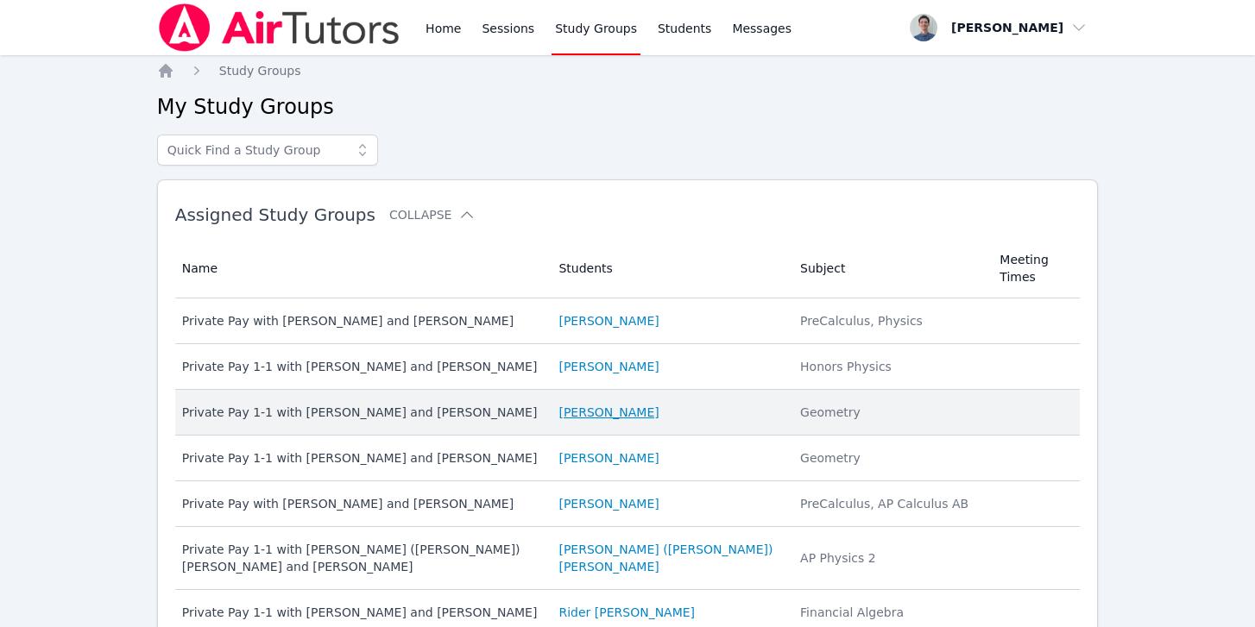
click at [606, 411] on link "Luke Tinsley" at bounding box center [608, 412] width 100 height 17
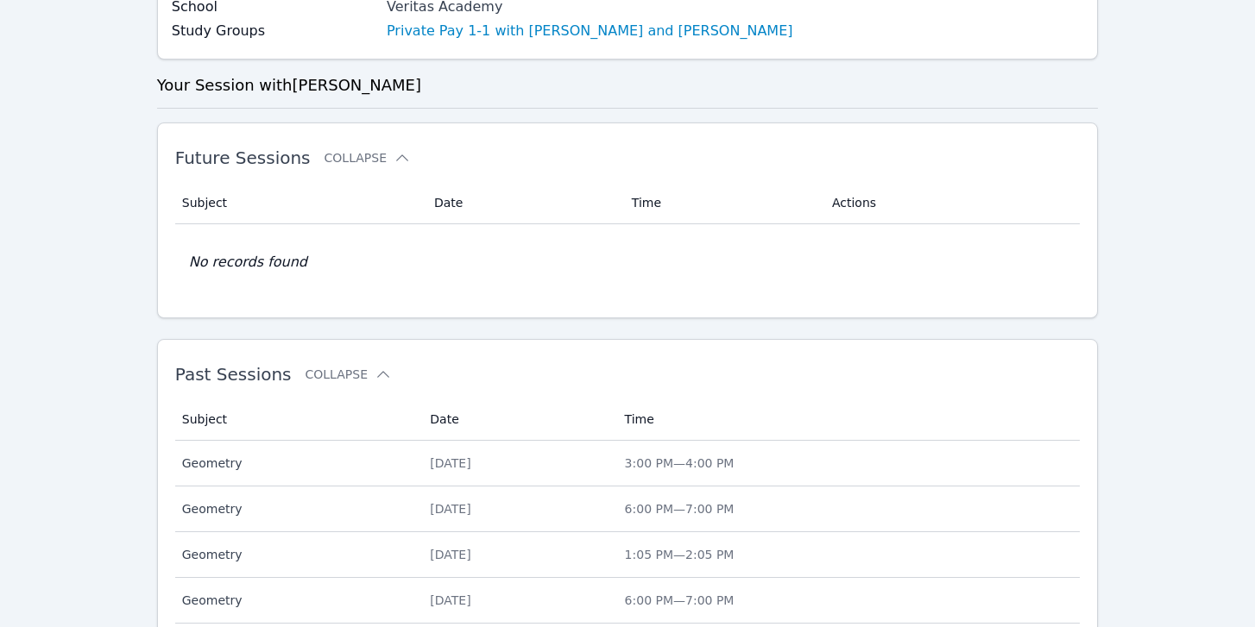
scroll to position [466, 0]
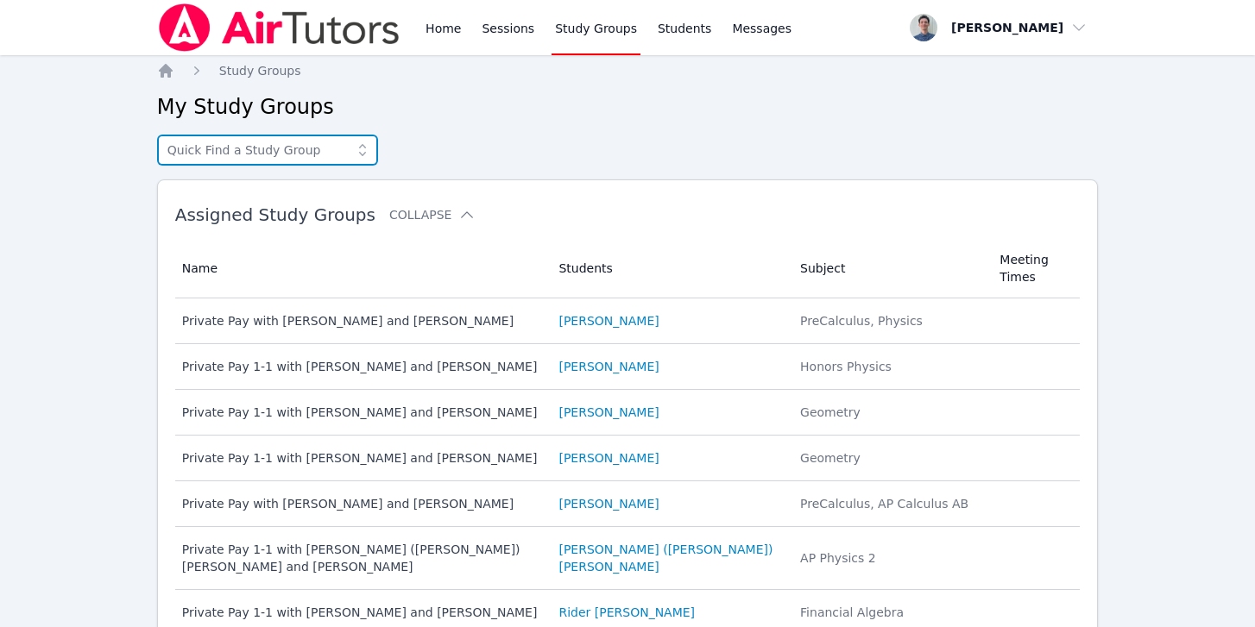
click at [332, 152] on input "text" at bounding box center [267, 150] width 221 height 31
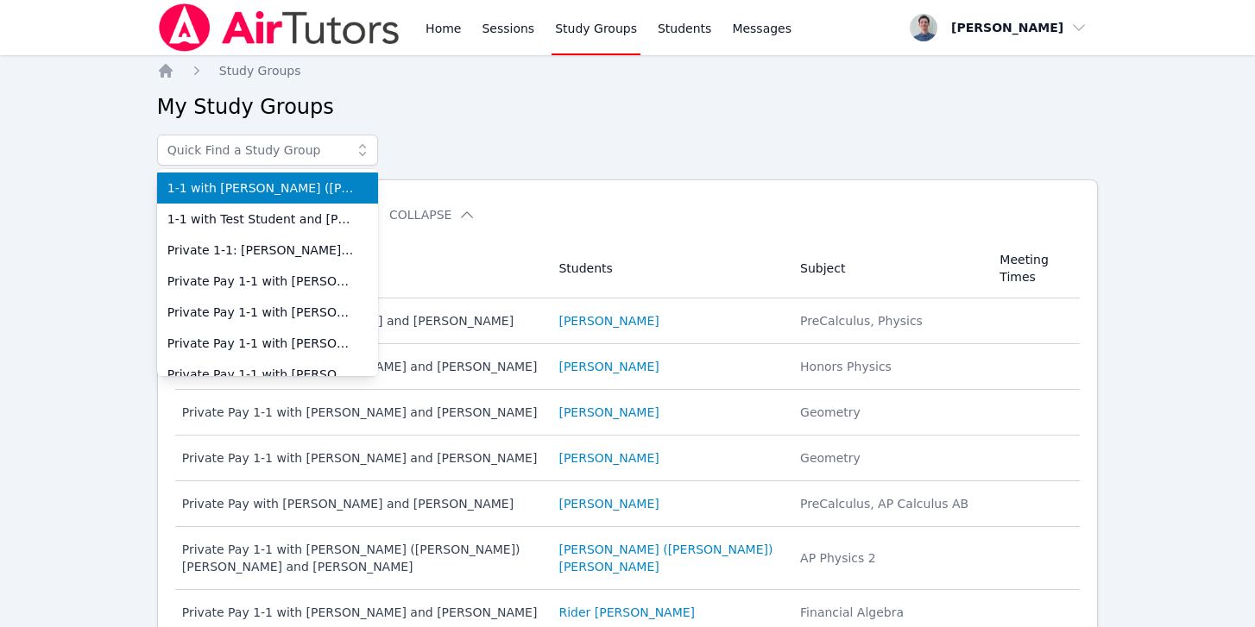
click at [405, 153] on div "1-1 with Ricardo (Ricky) Muniz and Michael O'Connor 1-1 with Test Student and M…" at bounding box center [628, 150] width 942 height 31
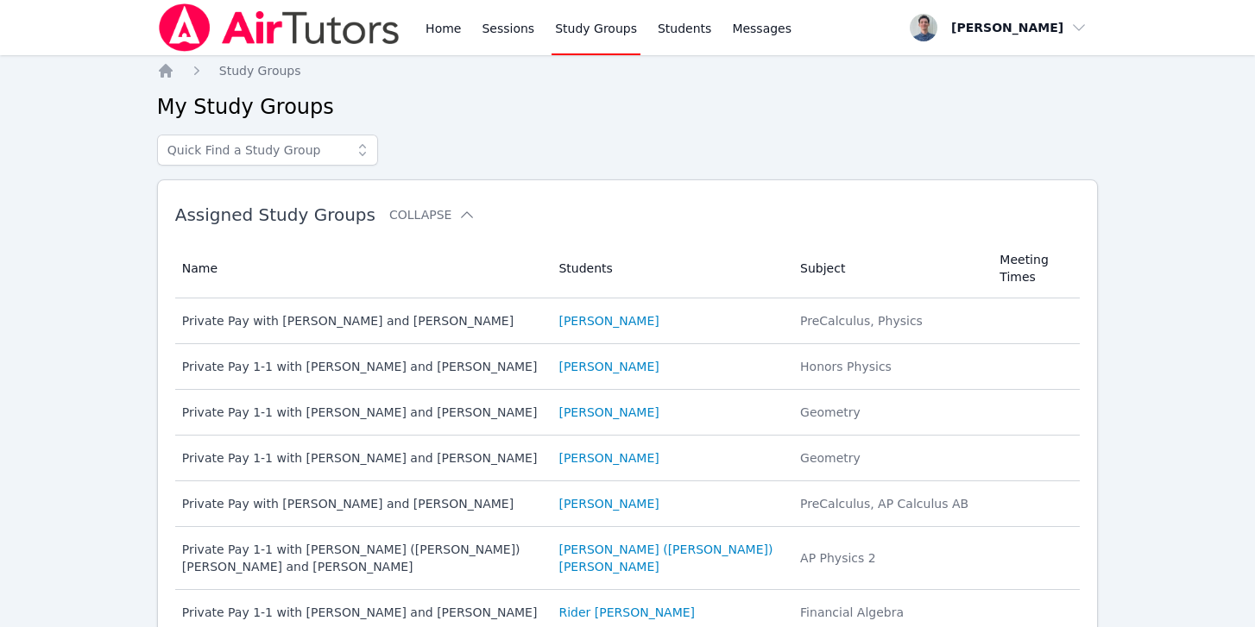
click at [599, 28] on link "Study Groups" at bounding box center [596, 27] width 89 height 55
click at [665, 33] on link "Students" at bounding box center [684, 27] width 60 height 55
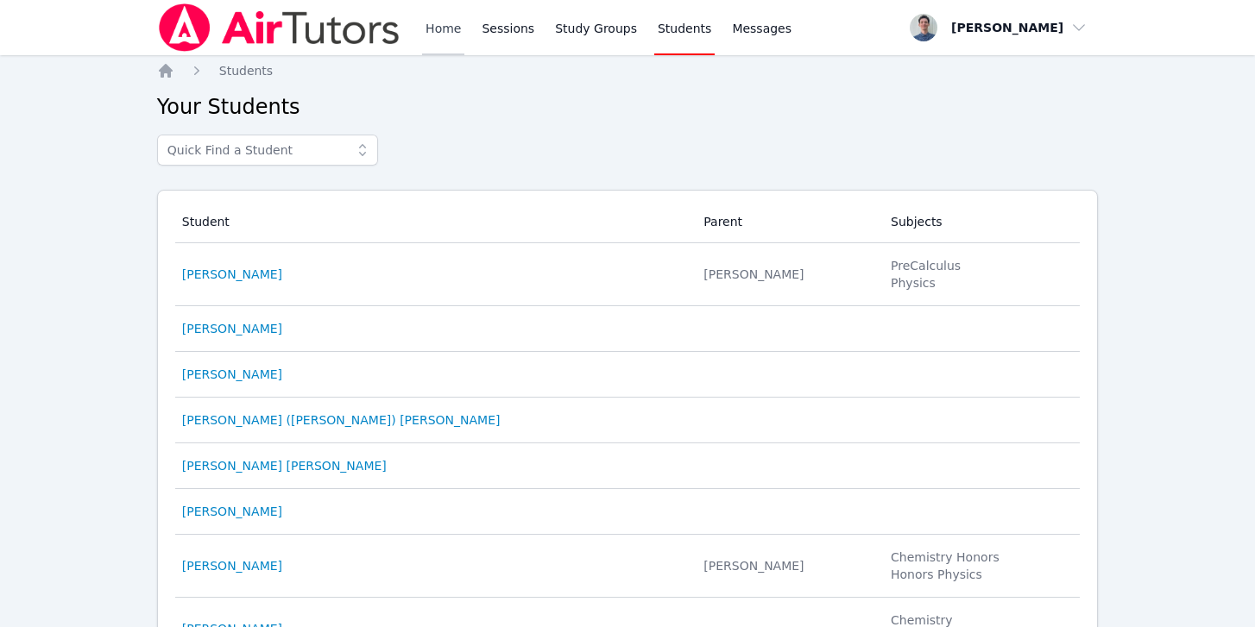
click at [448, 31] on link "Home" at bounding box center [443, 27] width 42 height 55
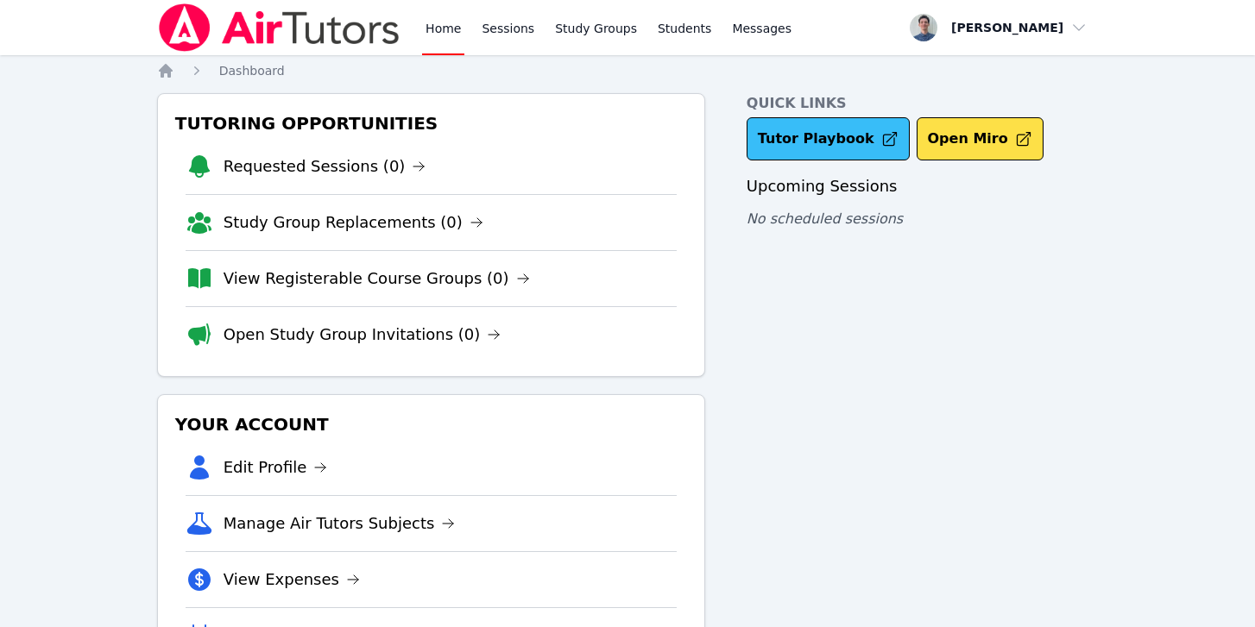
click at [828, 135] on link "Tutor Playbook" at bounding box center [828, 138] width 163 height 43
click at [595, 37] on link "Study Groups" at bounding box center [596, 27] width 89 height 55
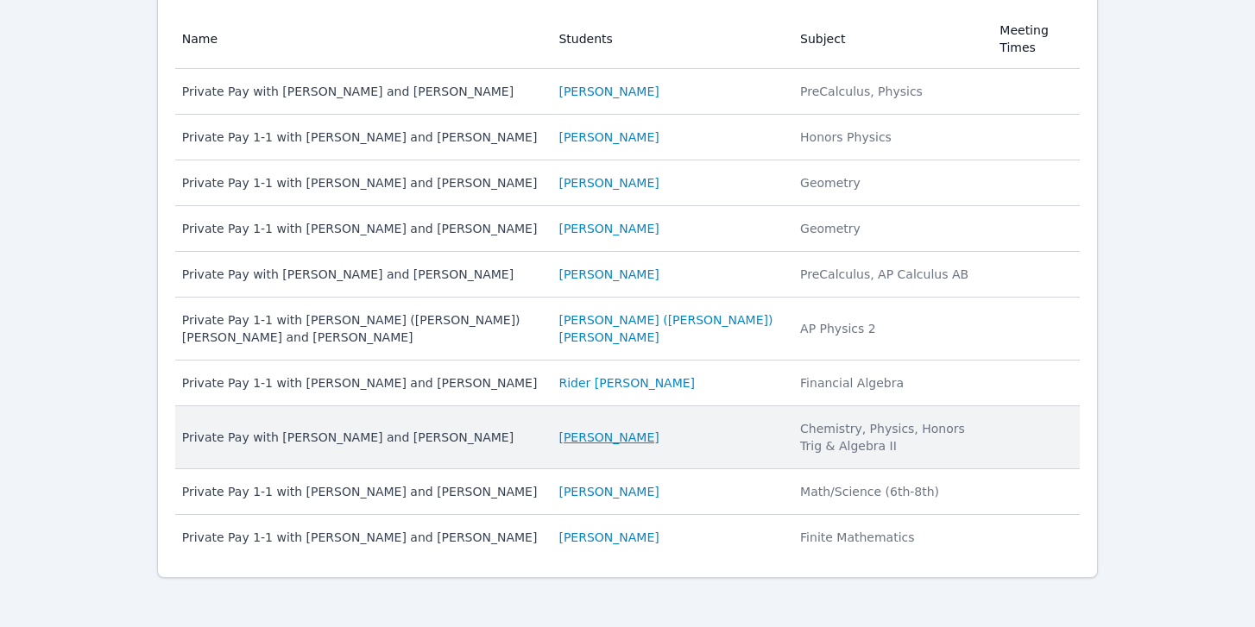
scroll to position [236, 0]
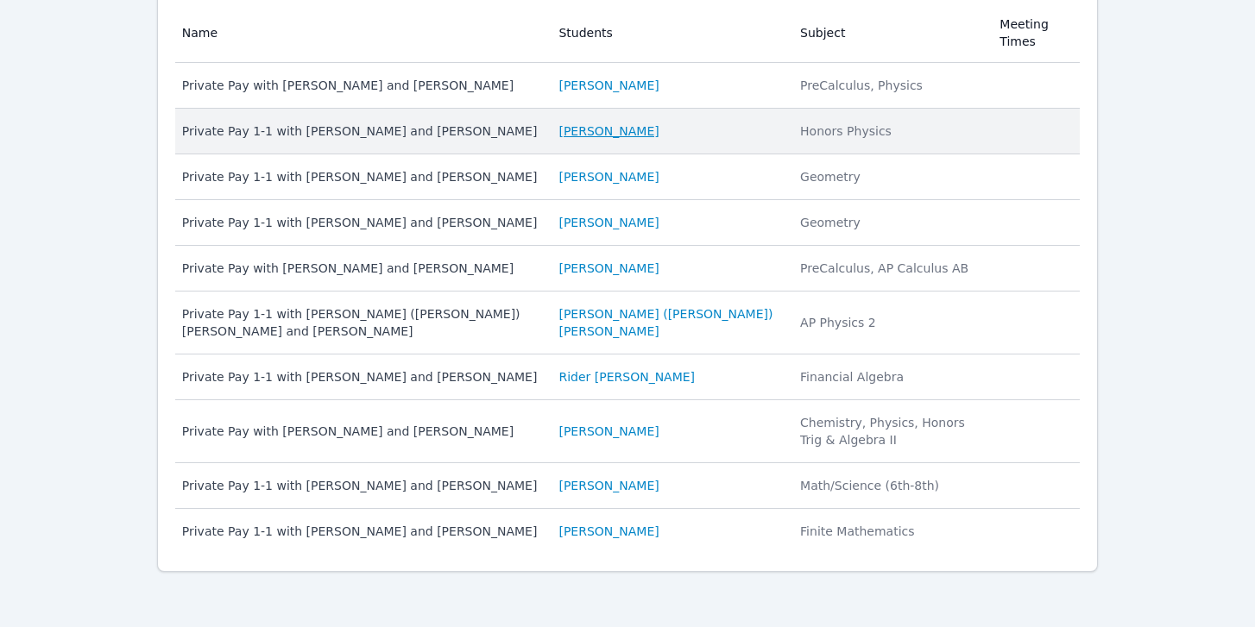
click at [606, 131] on link "Alexis Levine" at bounding box center [608, 131] width 100 height 17
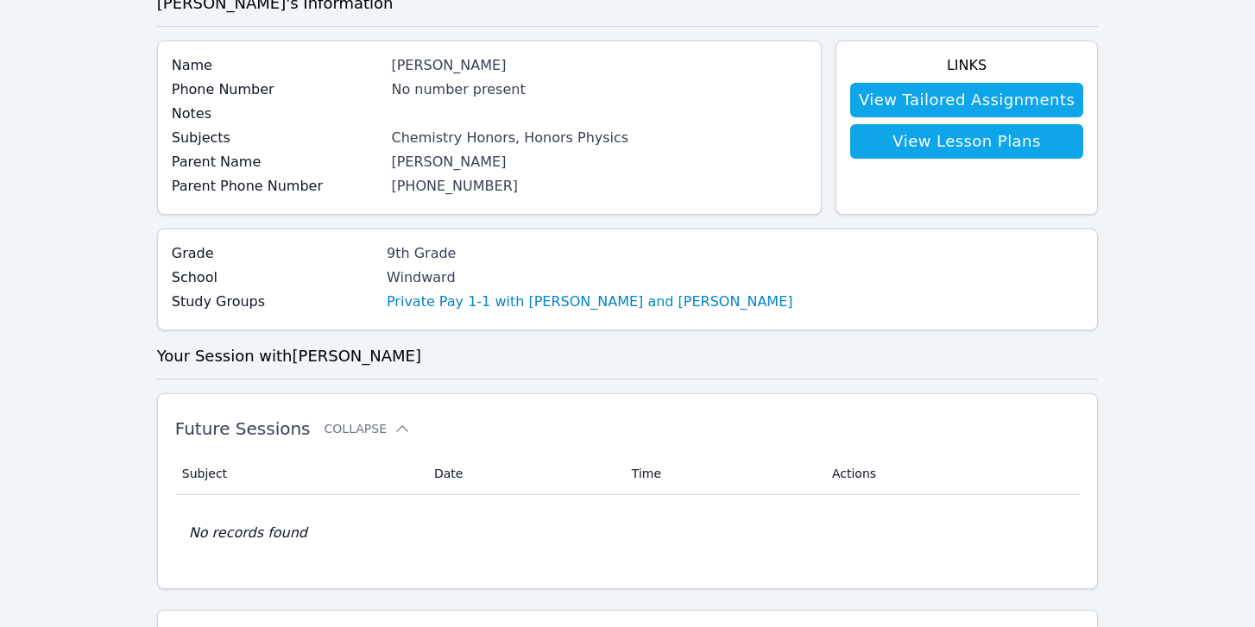
scroll to position [97, 0]
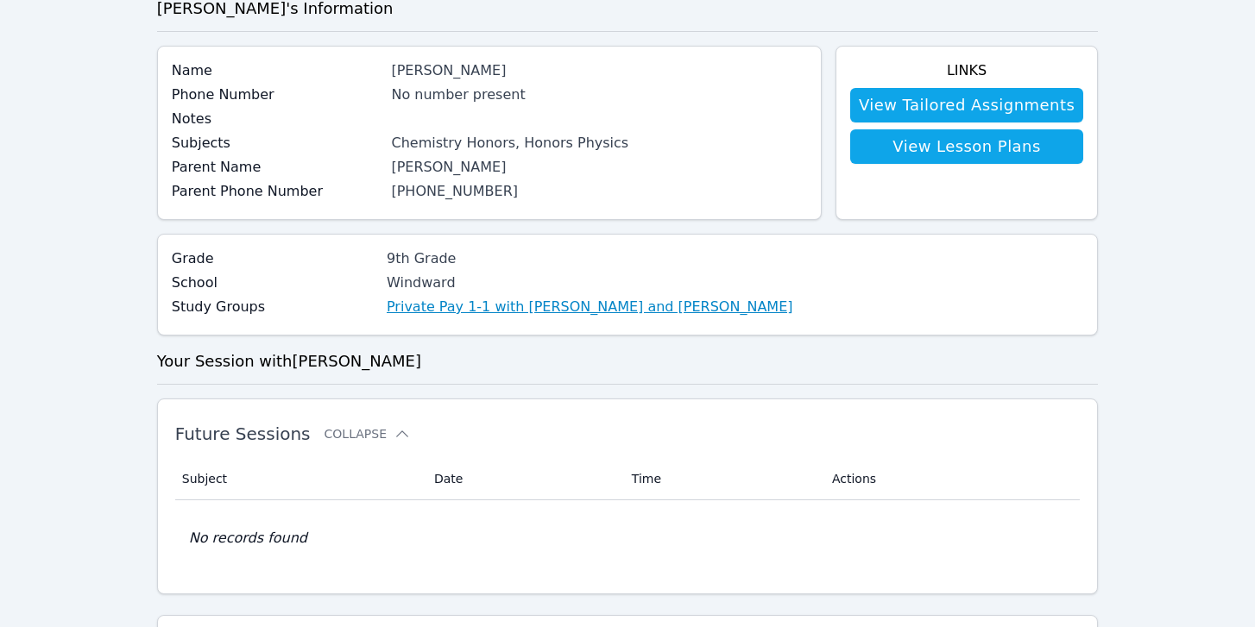
click at [533, 301] on link "Private Pay 1-1 with Alexis Levine and Michael O'Connor" at bounding box center [590, 307] width 407 height 21
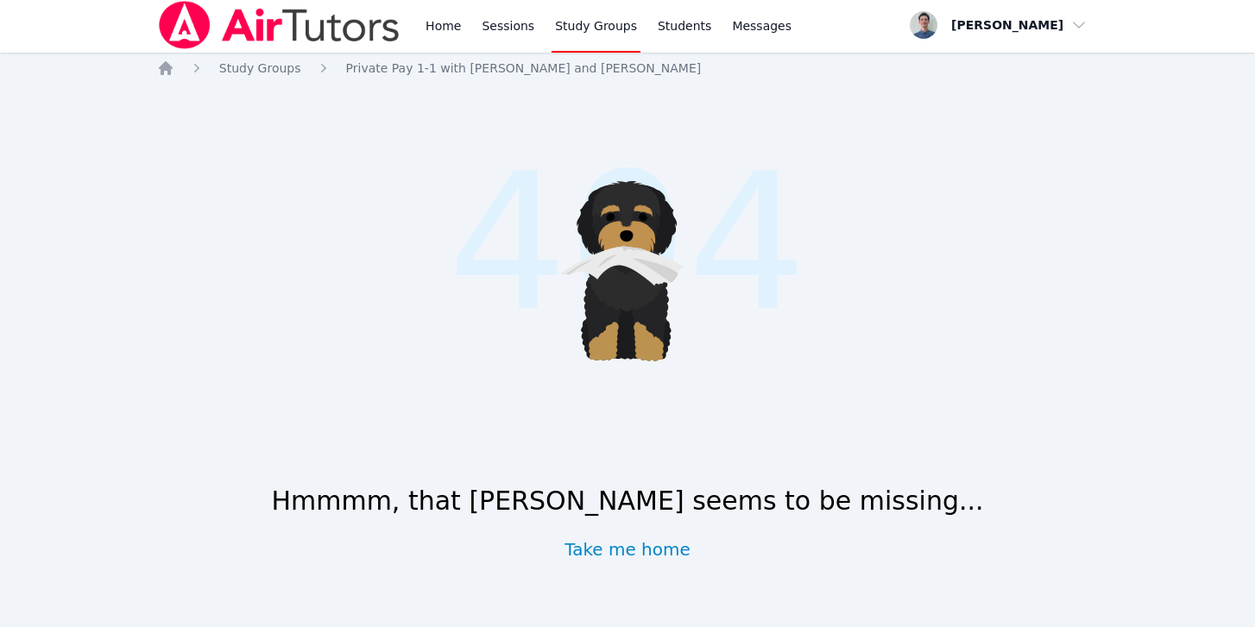
scroll to position [2, 0]
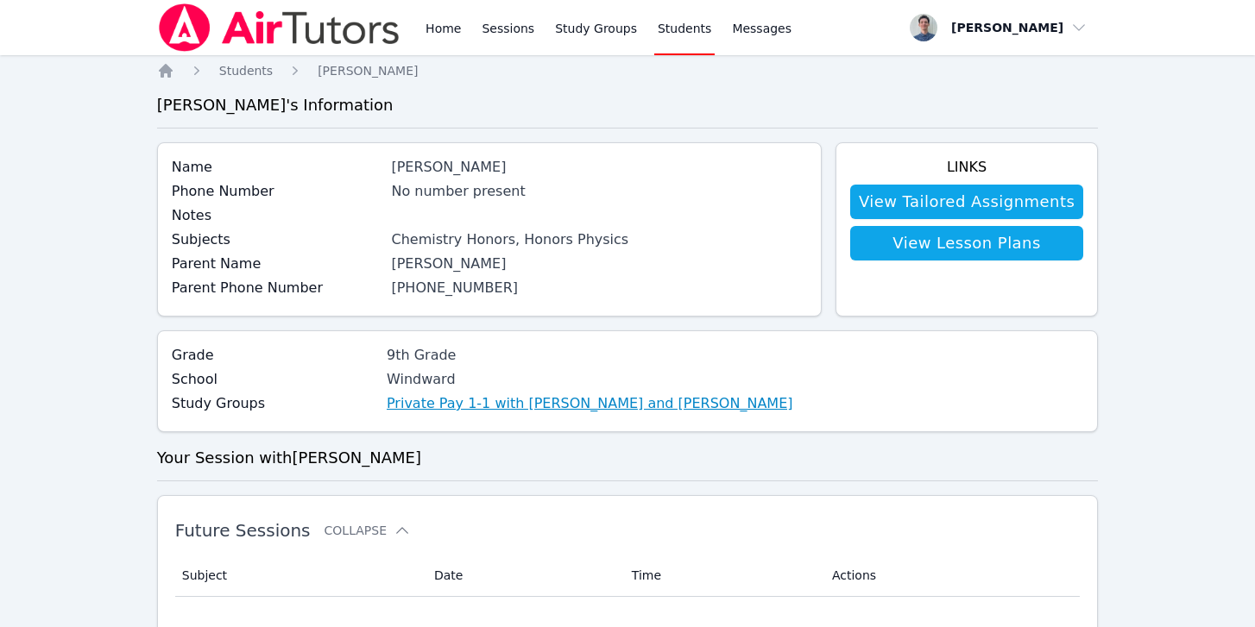
click at [485, 406] on link "Private Pay 1-1 with Alexis Levine and Michael O'Connor" at bounding box center [590, 404] width 407 height 21
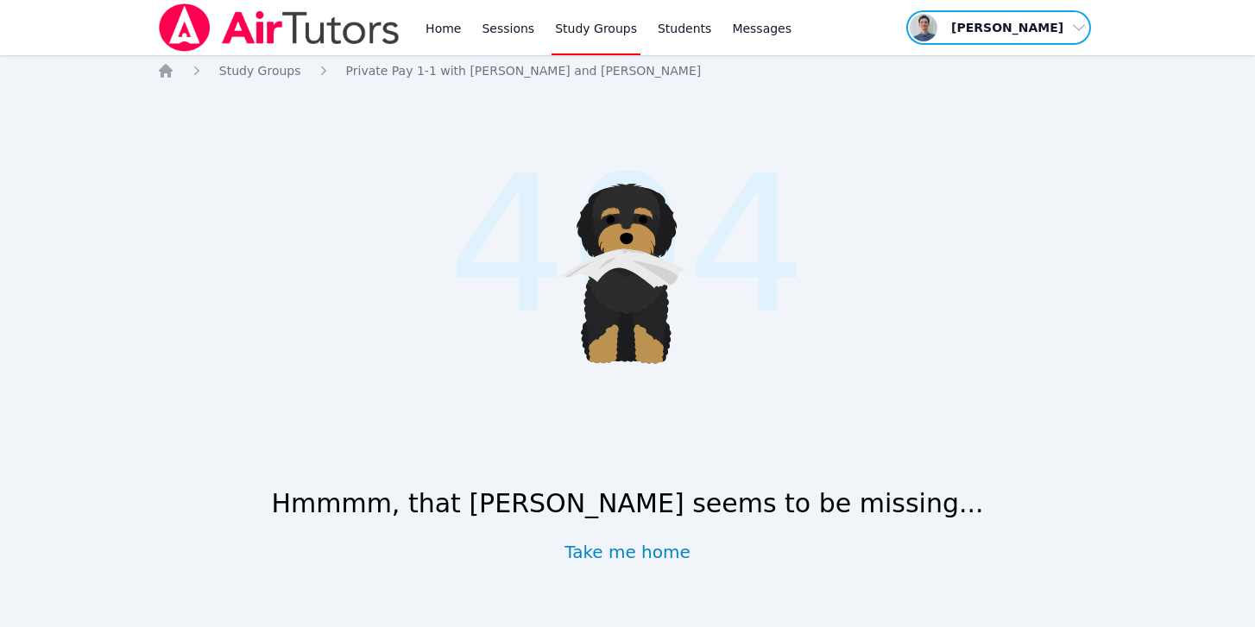
click at [1061, 31] on span "button" at bounding box center [999, 28] width 188 height 38
click at [959, 61] on link "Profile" at bounding box center [1005, 67] width 166 height 31
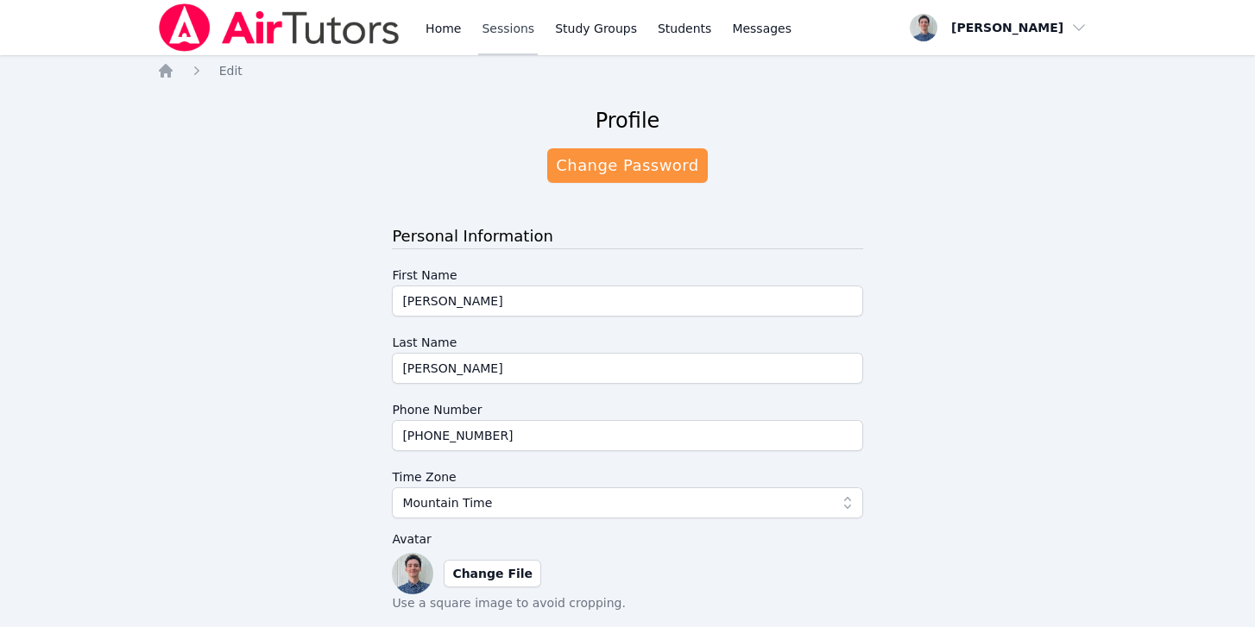
click at [502, 28] on link "Sessions" at bounding box center [508, 27] width 60 height 55
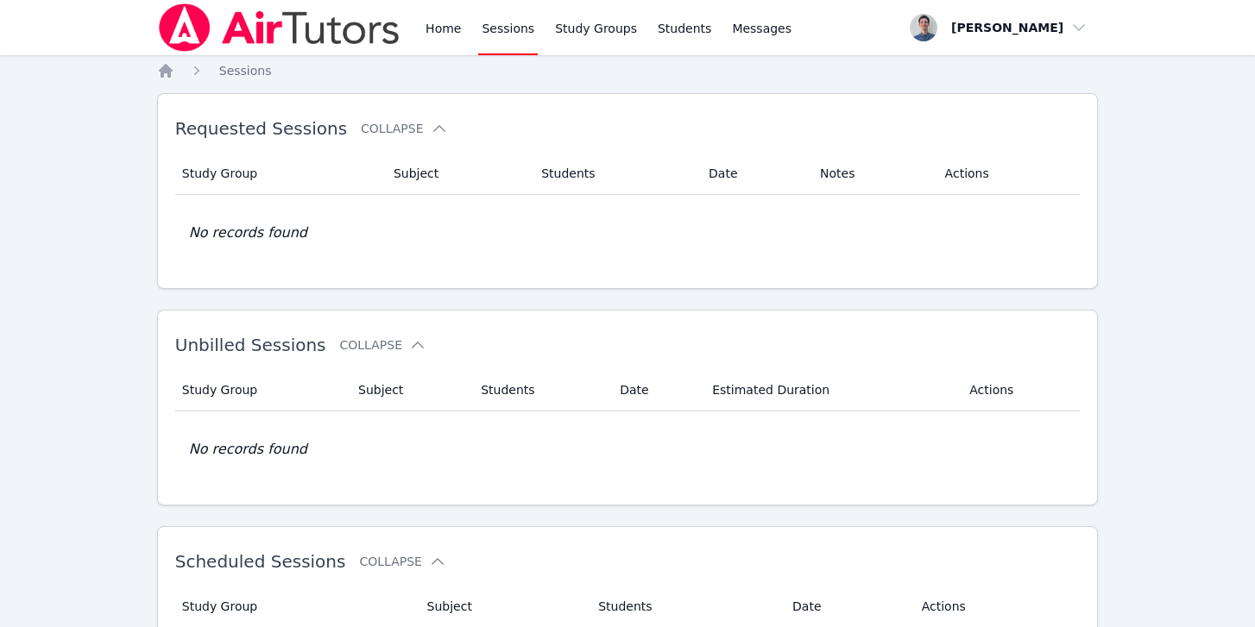
click at [506, 37] on link "Sessions" at bounding box center [508, 27] width 60 height 55
click at [499, 29] on link "Sessions" at bounding box center [508, 27] width 60 height 55
click at [438, 31] on link "Home" at bounding box center [443, 27] width 42 height 55
